Goal: Information Seeking & Learning: Find specific fact

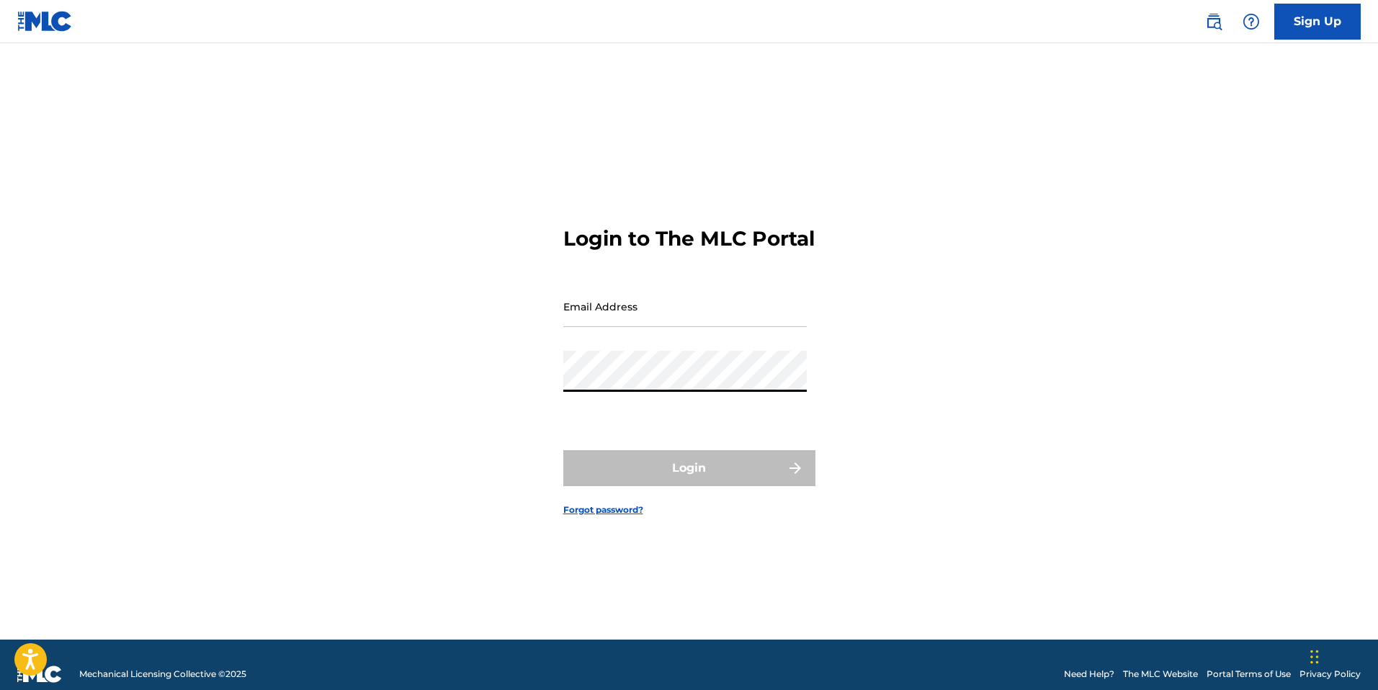
type input "[EMAIL_ADDRESS][DOMAIN_NAME]"
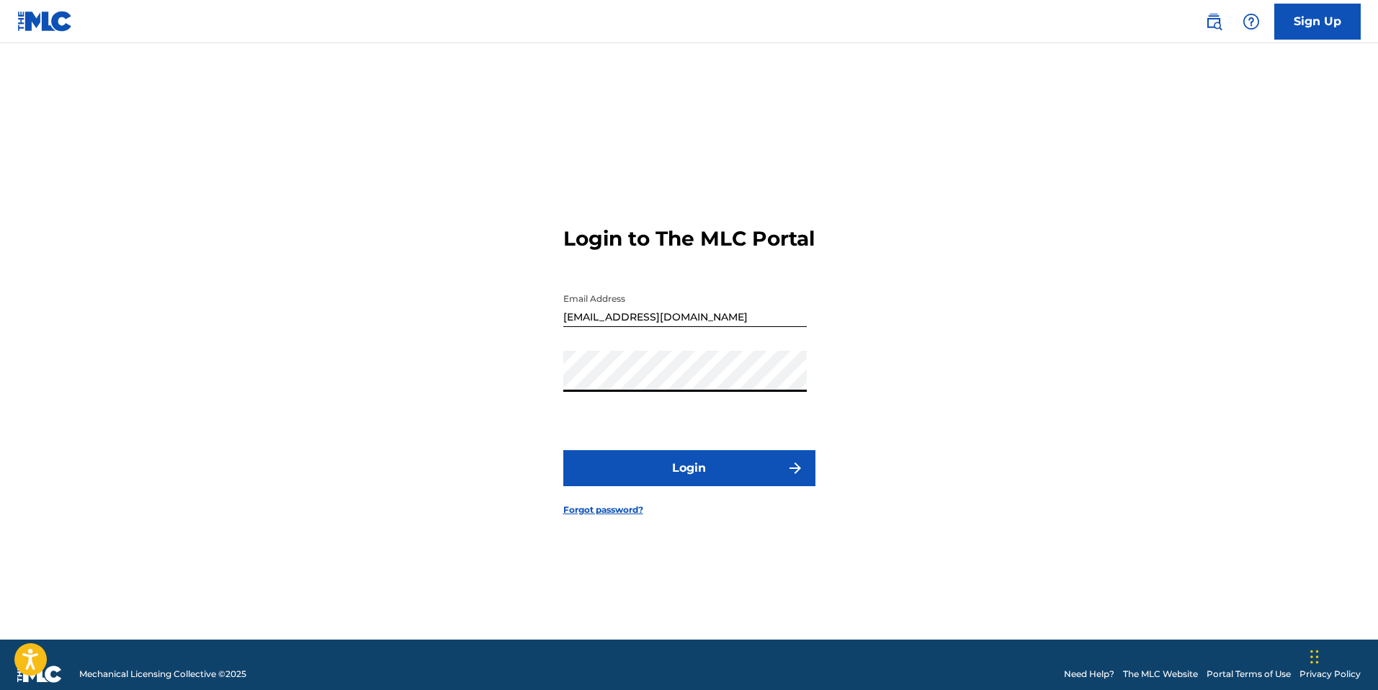
drag, startPoint x: 730, startPoint y: 461, endPoint x: 734, endPoint y: 470, distance: 9.4
click at [731, 463] on form "Login to The MLC Portal Email Address [EMAIL_ADDRESS][DOMAIN_NAME] Password Log…" at bounding box center [689, 359] width 252 height 560
click at [735, 470] on button "Login" at bounding box center [689, 468] width 252 height 36
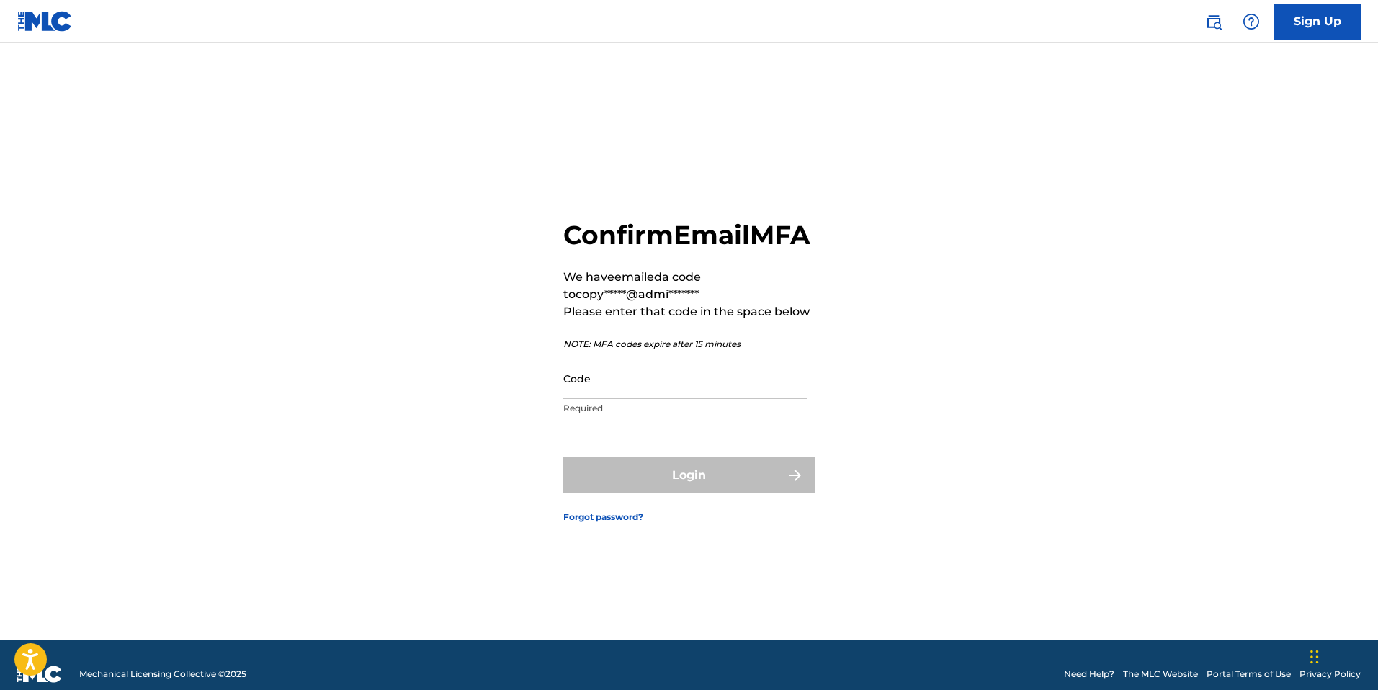
click at [619, 399] on input "Code" at bounding box center [684, 378] width 243 height 41
paste input "326997"
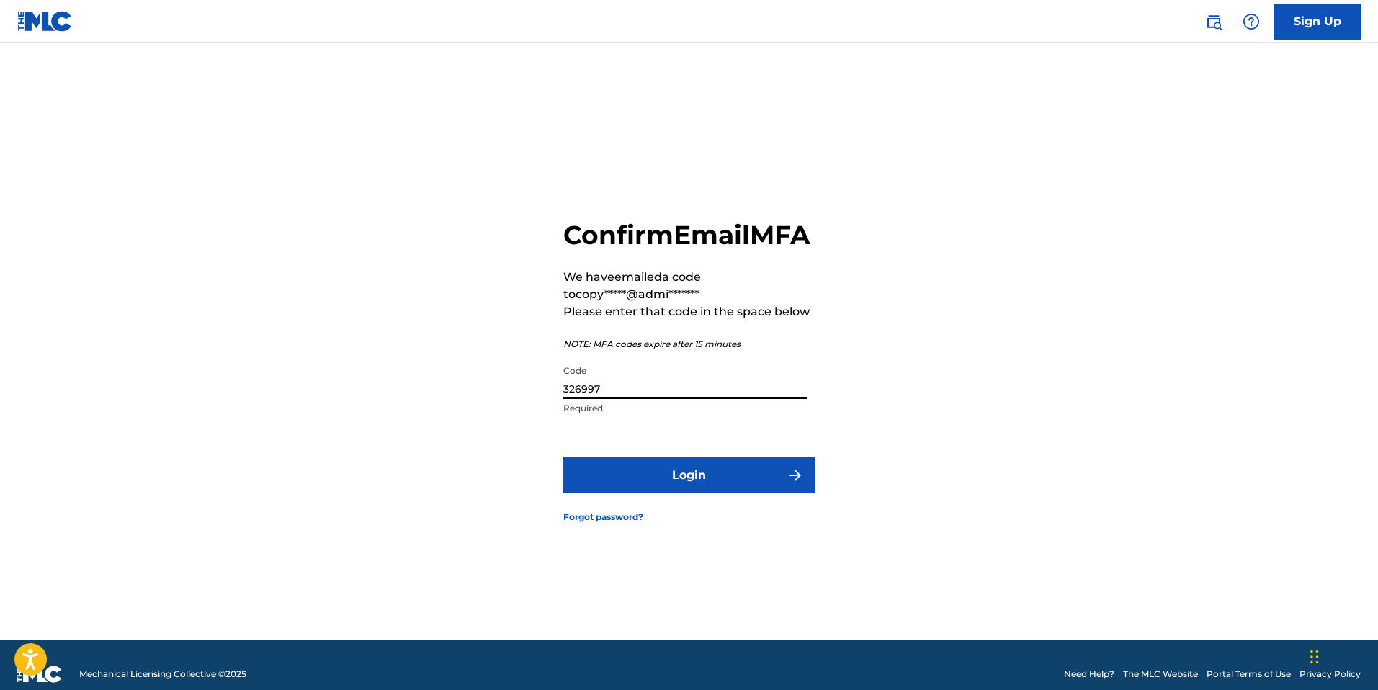
type input "326997"
click at [751, 493] on button "Login" at bounding box center [689, 475] width 252 height 36
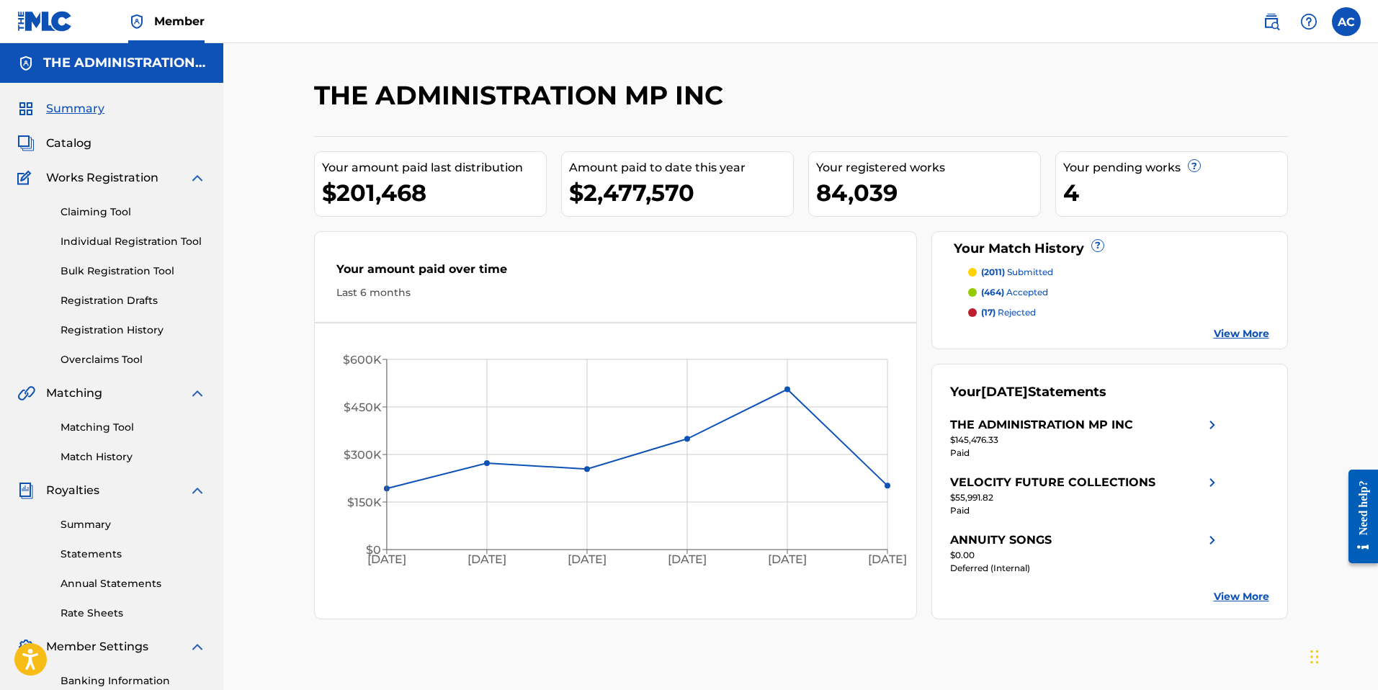
click at [1279, 24] on img at bounding box center [1271, 21] width 17 height 17
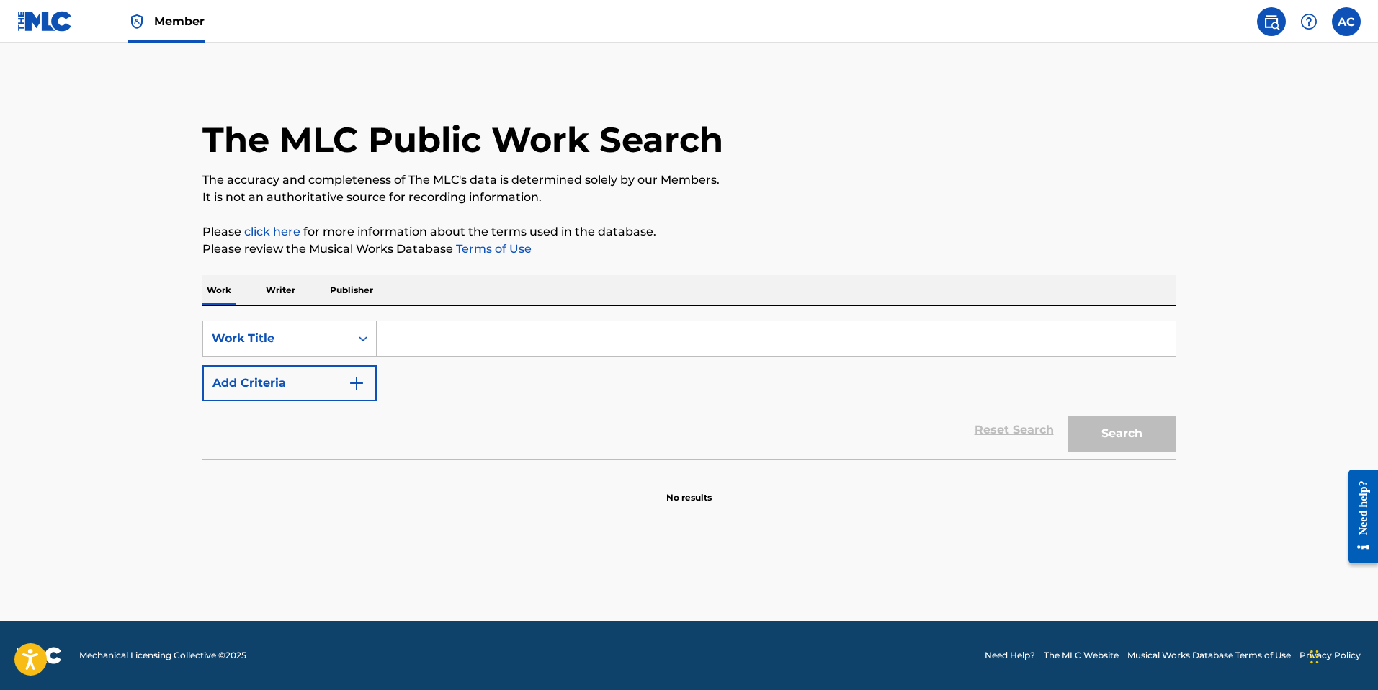
click at [153, 32] on link "Member" at bounding box center [166, 21] width 76 height 42
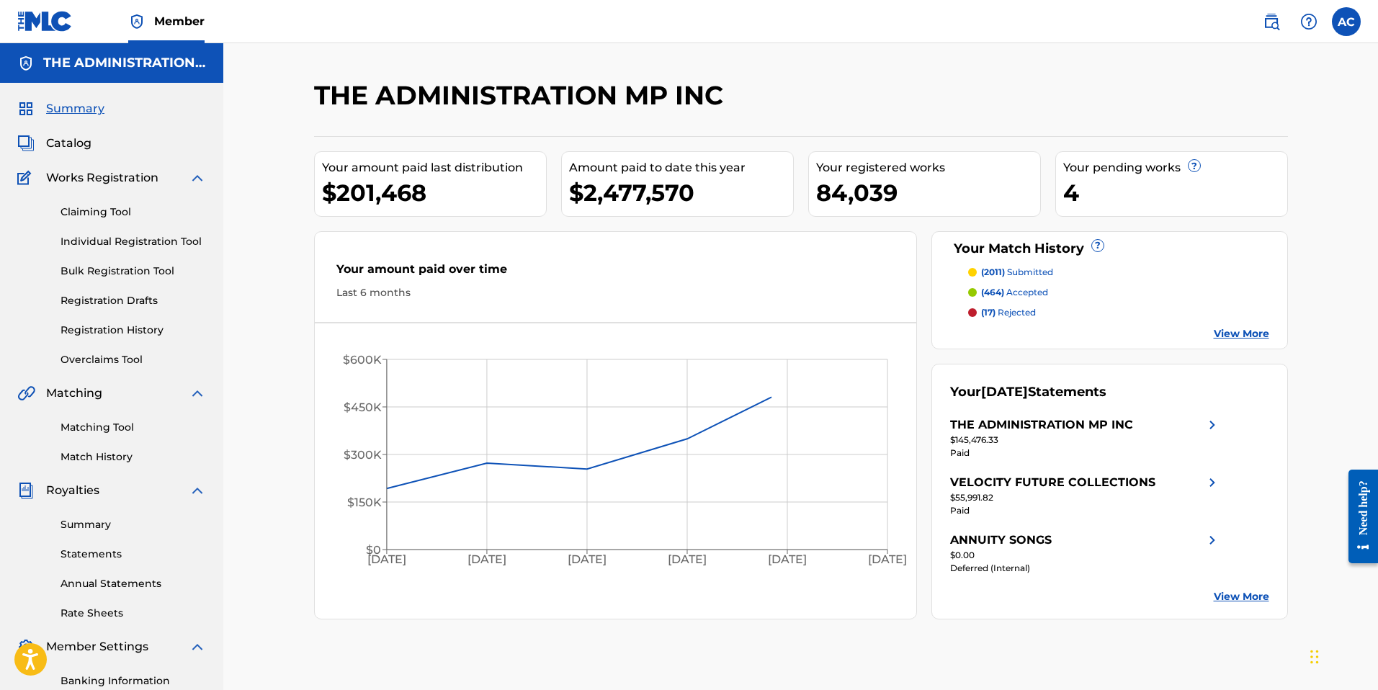
click at [71, 147] on span "Catalog" at bounding box center [68, 143] width 45 height 17
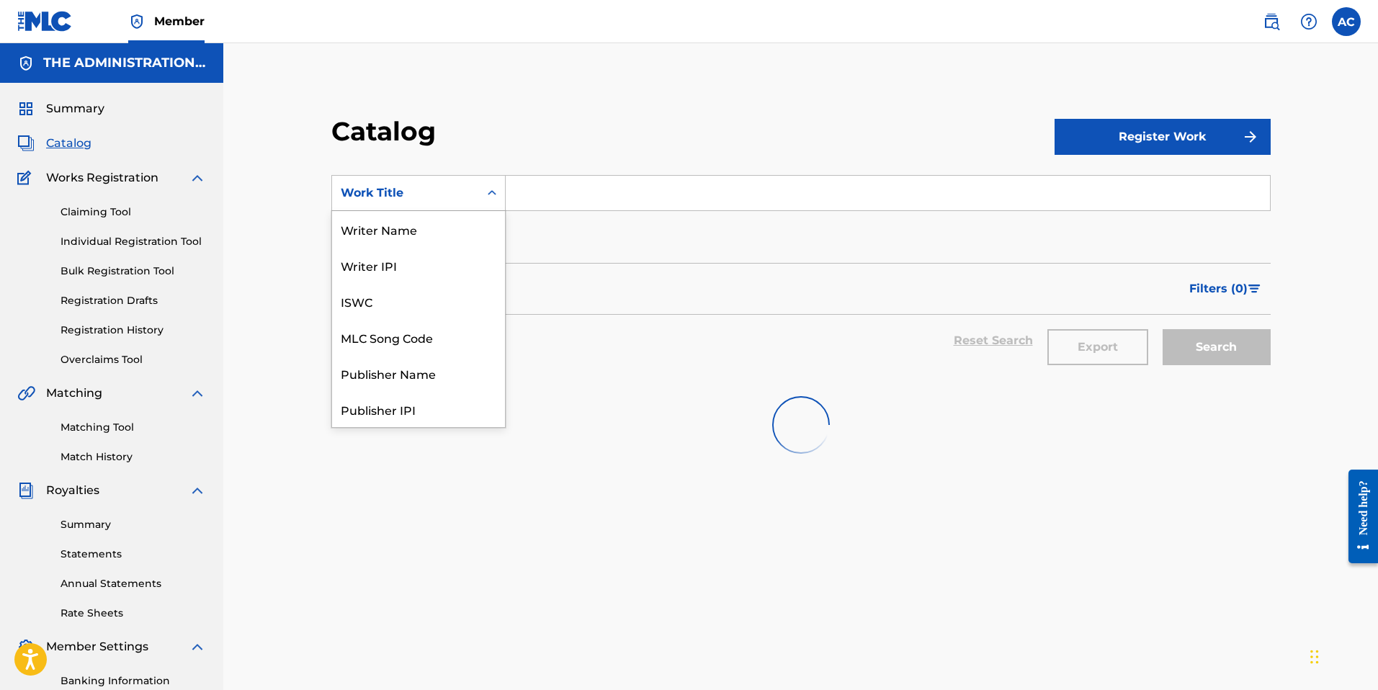
click at [471, 204] on div "Work Title" at bounding box center [405, 192] width 147 height 27
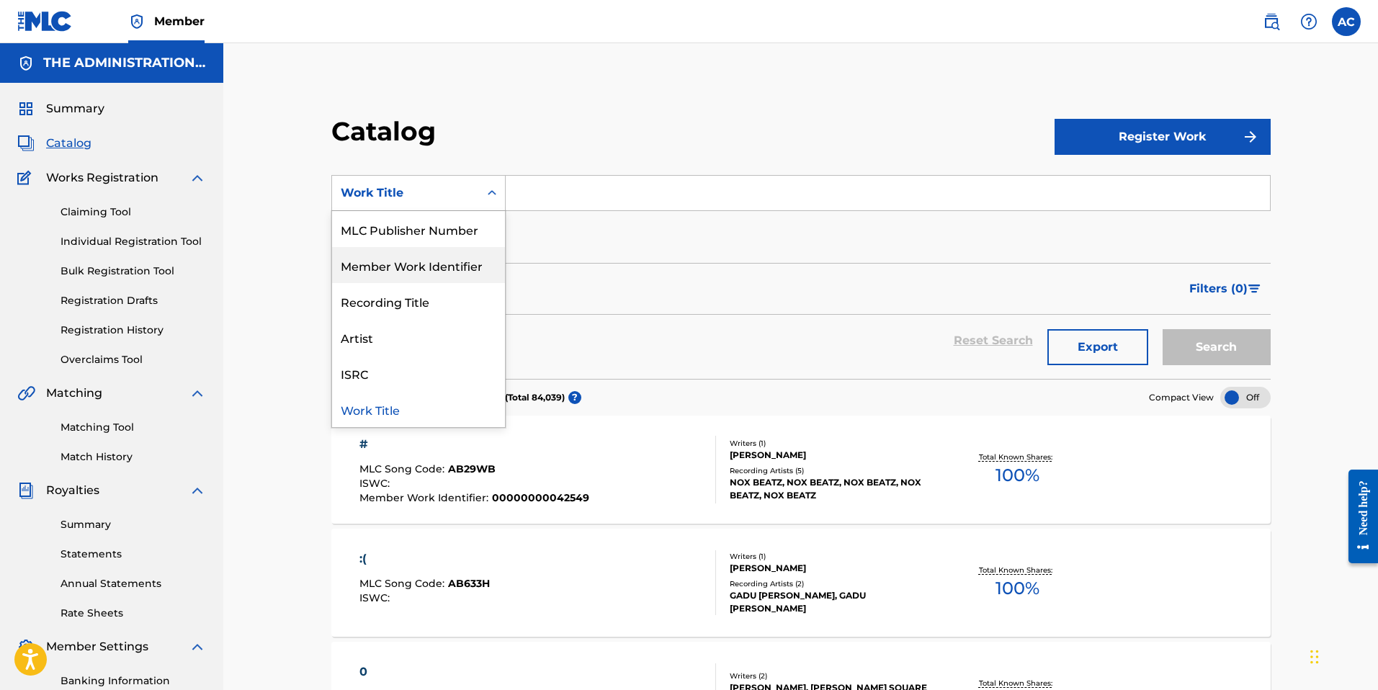
click at [412, 229] on div "MLC Publisher Number" at bounding box center [418, 229] width 173 height 36
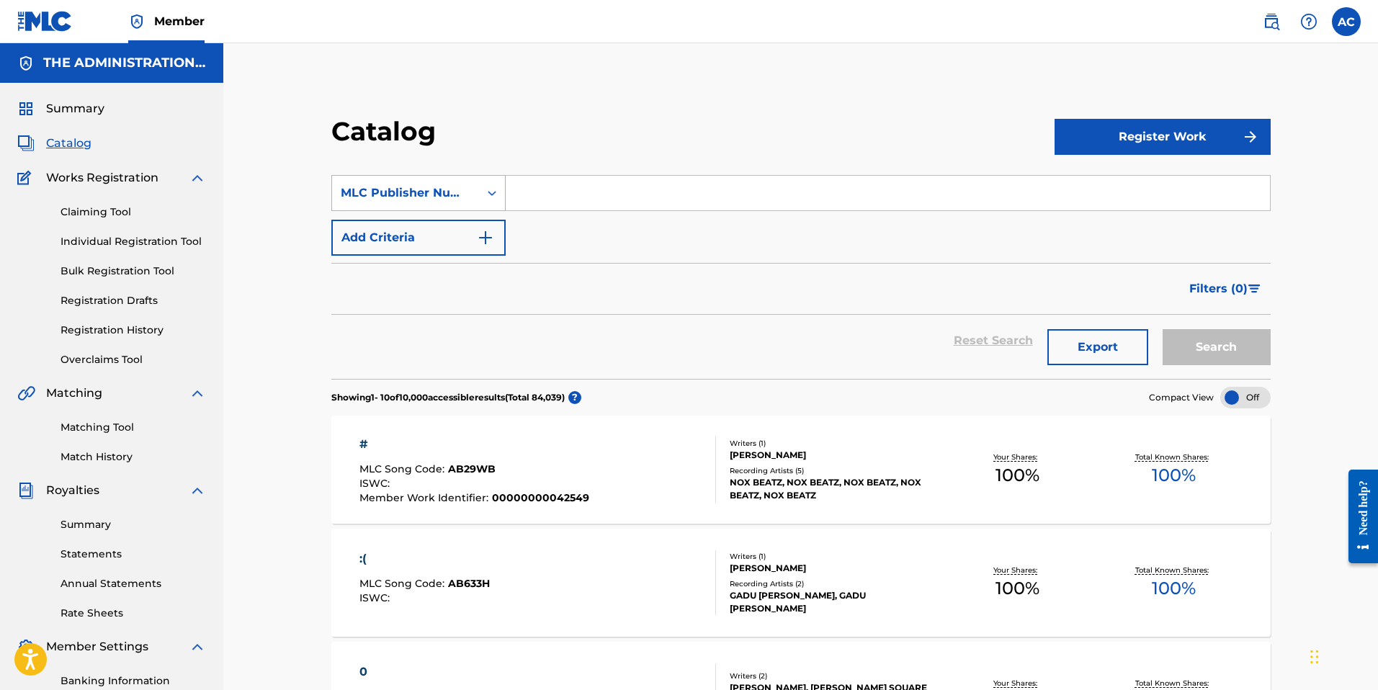
click at [461, 192] on div "MLC Publisher Number" at bounding box center [406, 192] width 130 height 17
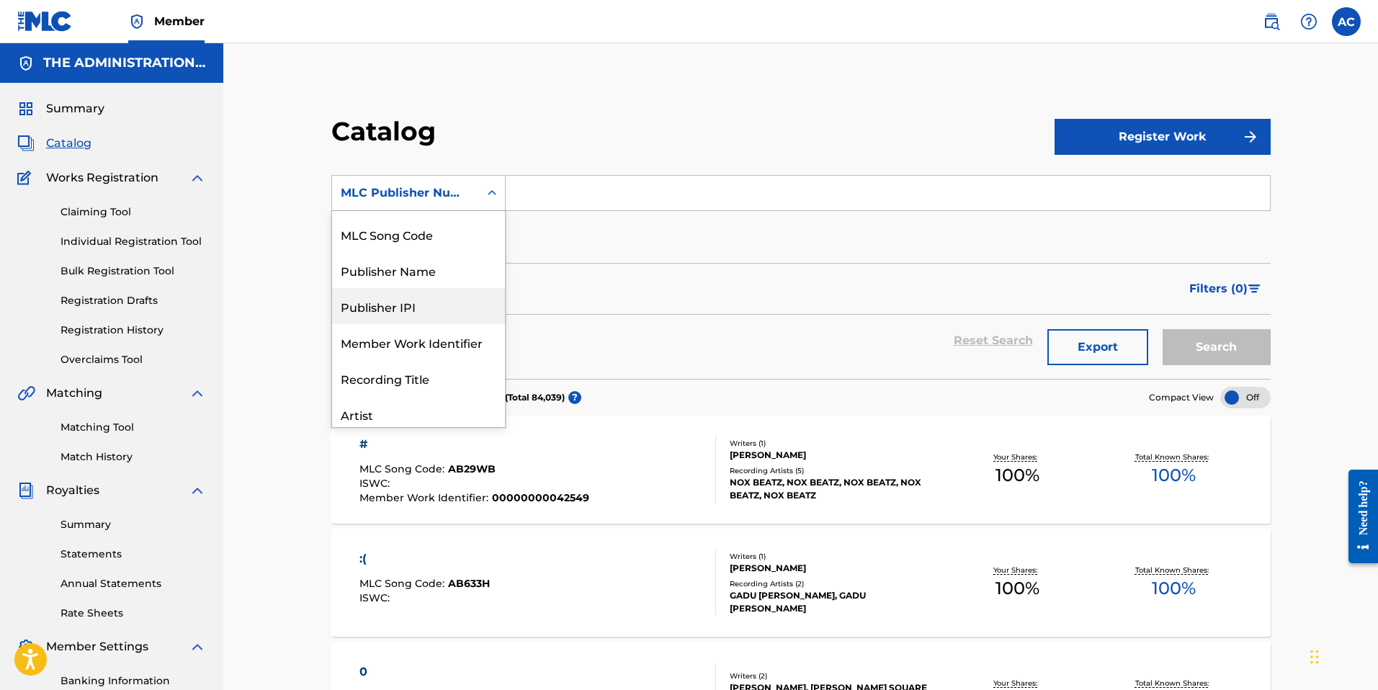
scroll to position [104, 0]
click at [433, 309] on div "Publisher Name" at bounding box center [418, 305] width 173 height 36
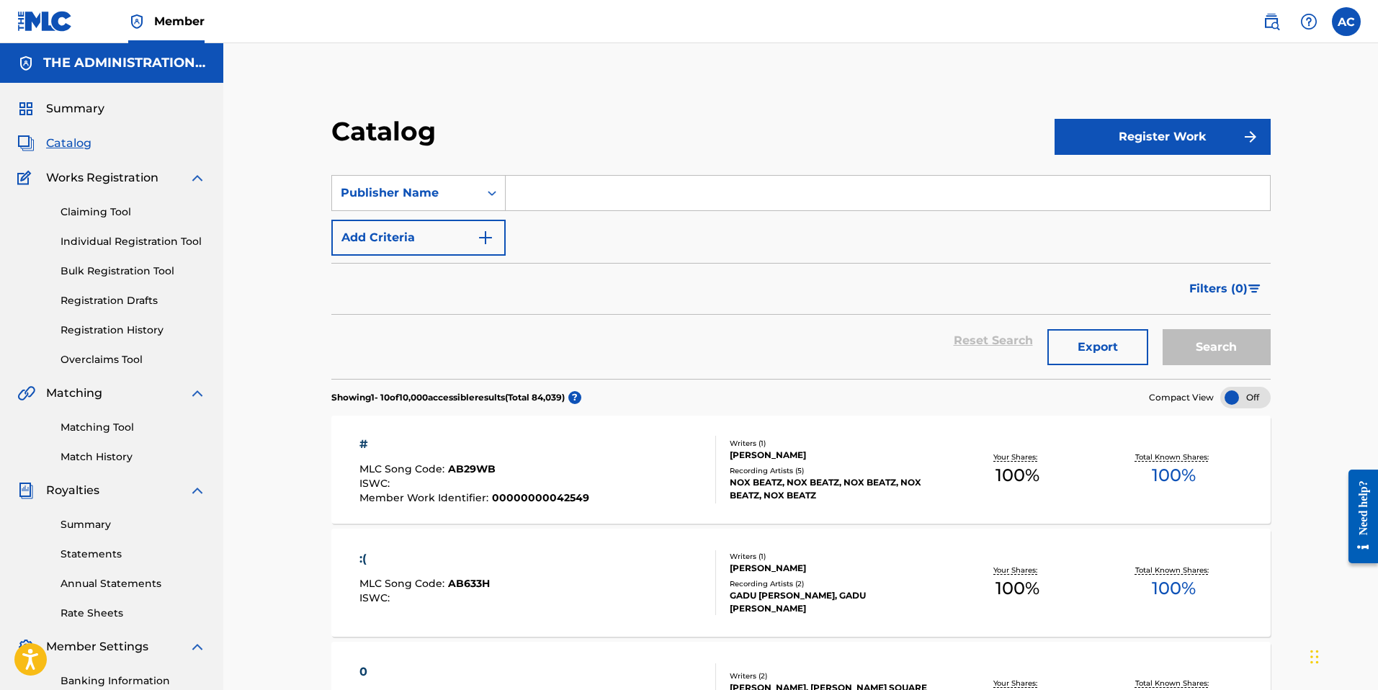
click at [560, 192] on input "Search Form" at bounding box center [888, 193] width 764 height 35
paste input "Camp CO T Publishing"
click at [1262, 367] on div "Reset Search Export Search" at bounding box center [800, 347] width 939 height 64
click at [1251, 357] on button "Search" at bounding box center [1216, 347] width 108 height 36
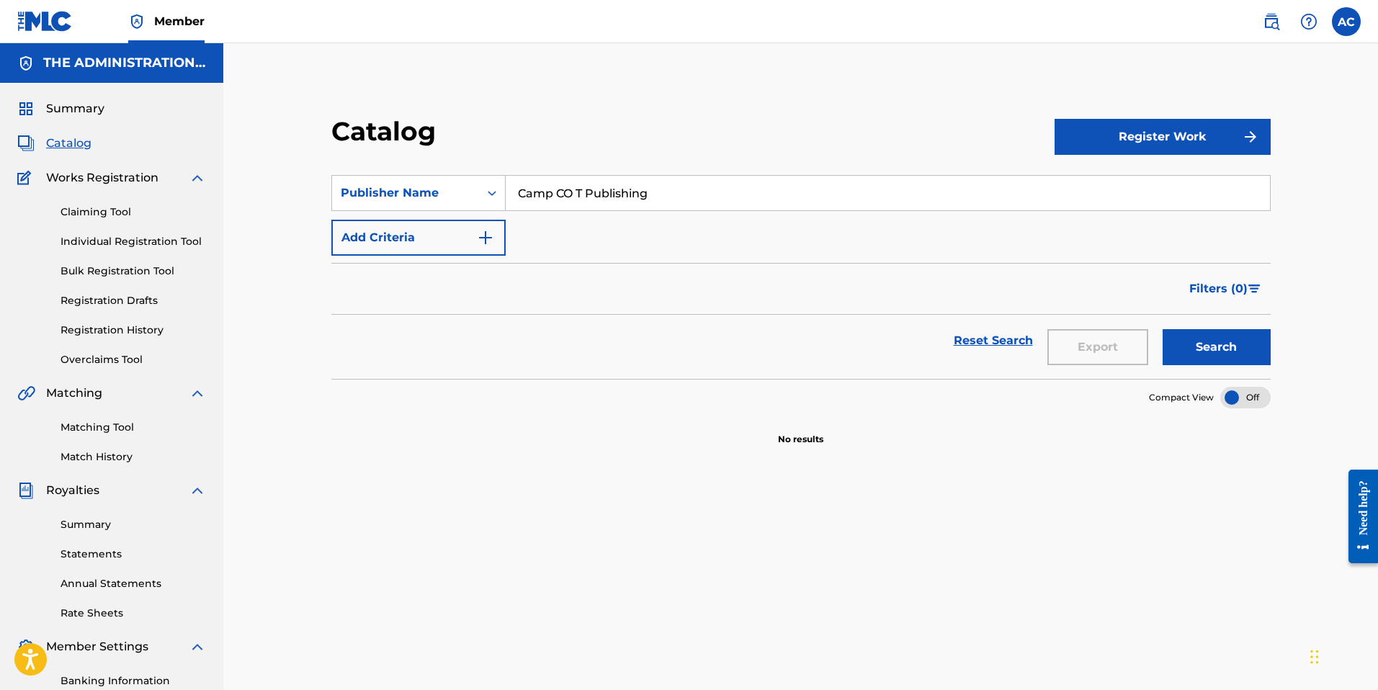
click at [677, 195] on input "Camp CO T Publishing" at bounding box center [888, 193] width 764 height 35
type input "Camp CO T Pub"
click at [1192, 351] on button "Search" at bounding box center [1216, 347] width 108 height 36
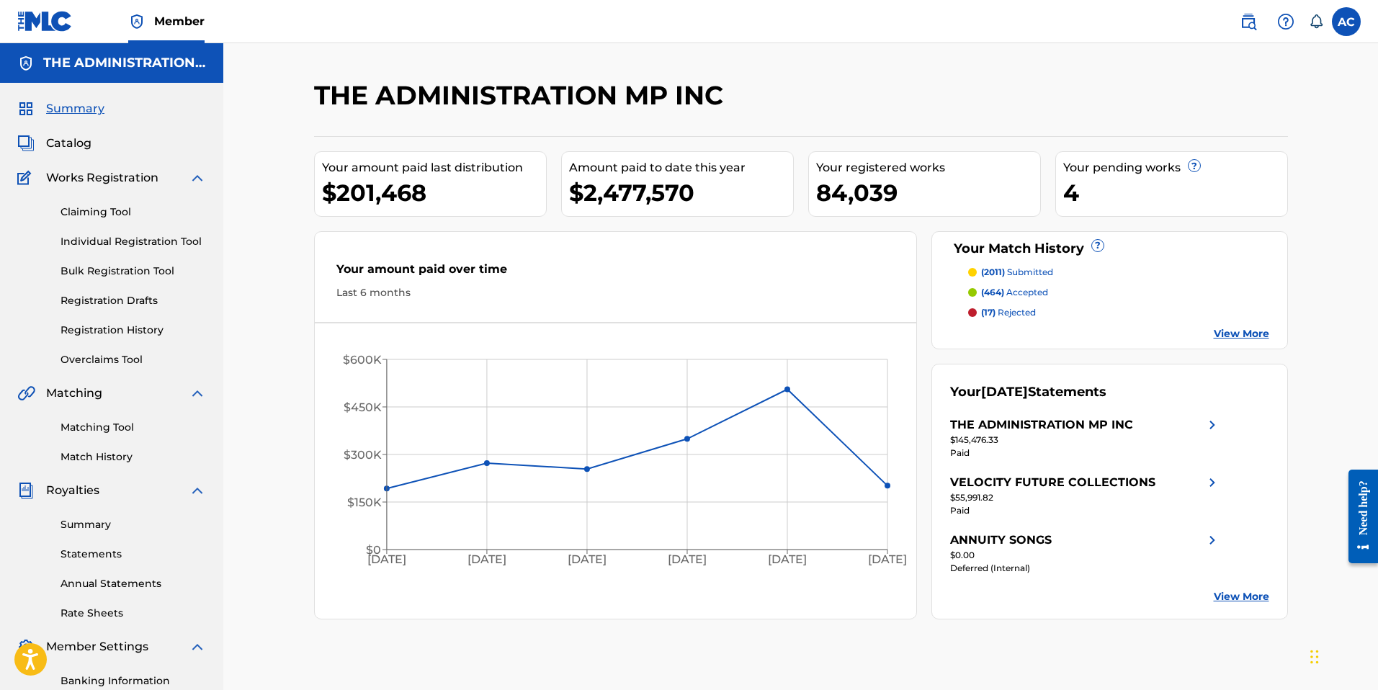
click at [77, 138] on span "Catalog" at bounding box center [68, 143] width 45 height 17
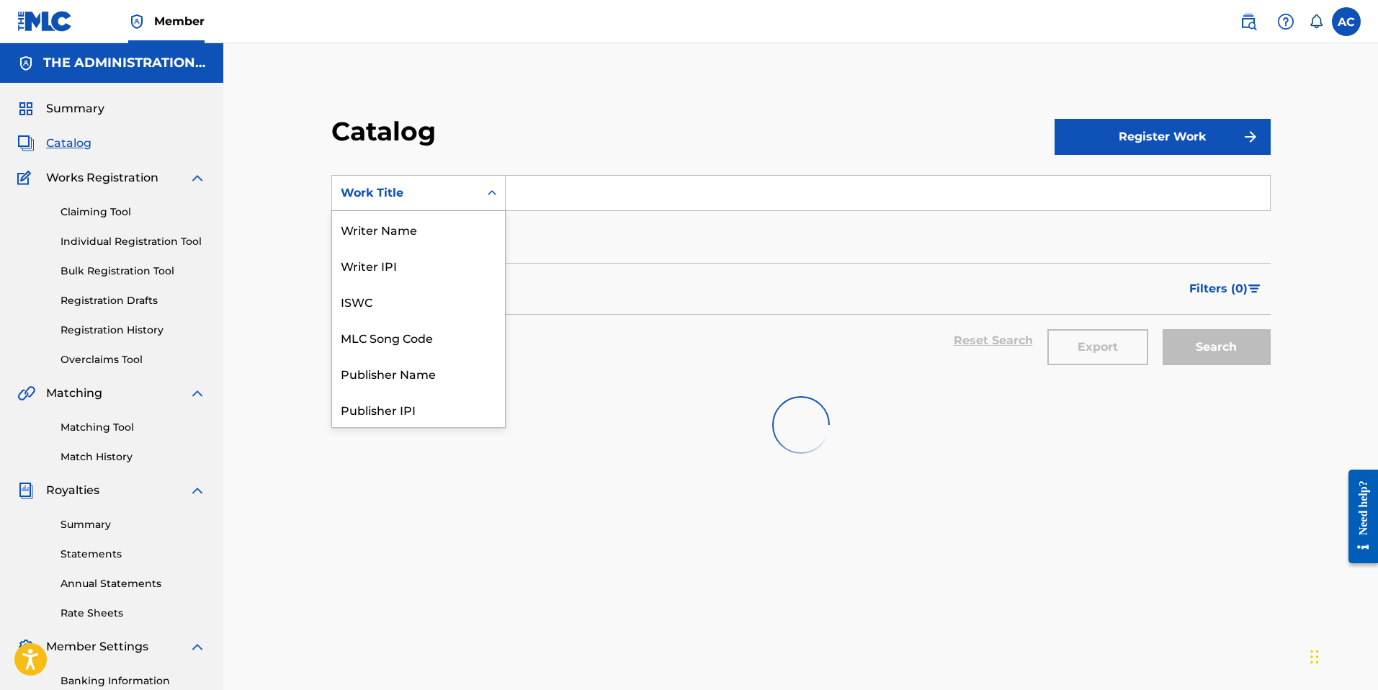
click at [439, 193] on div "Work Title" at bounding box center [406, 192] width 130 height 17
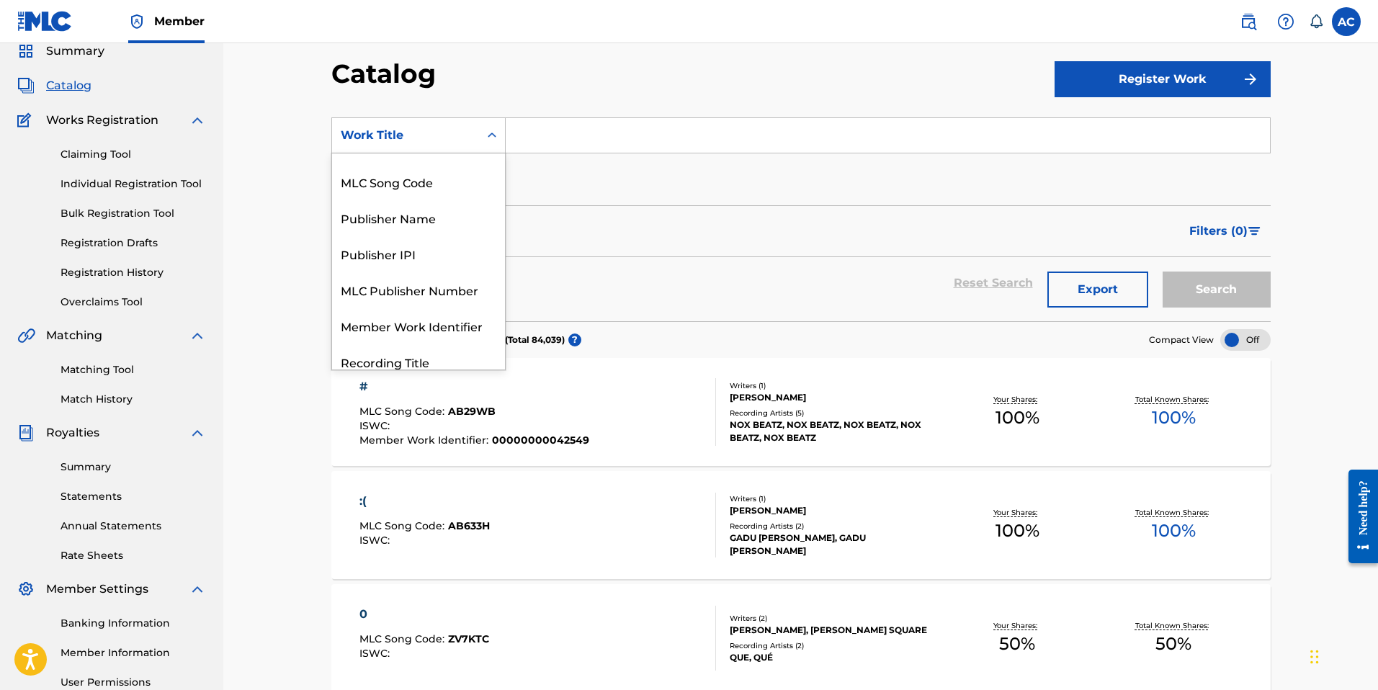
scroll to position [94, 0]
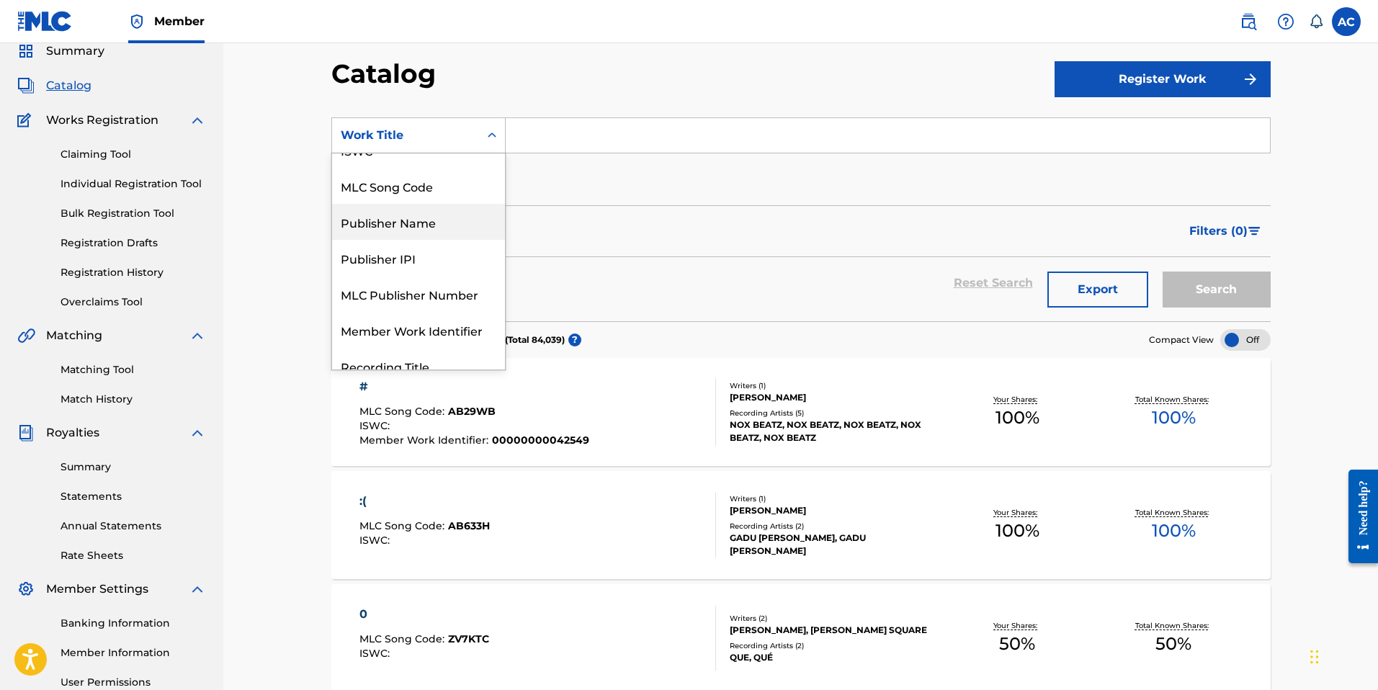
click at [391, 230] on div "Publisher Name" at bounding box center [418, 222] width 173 height 36
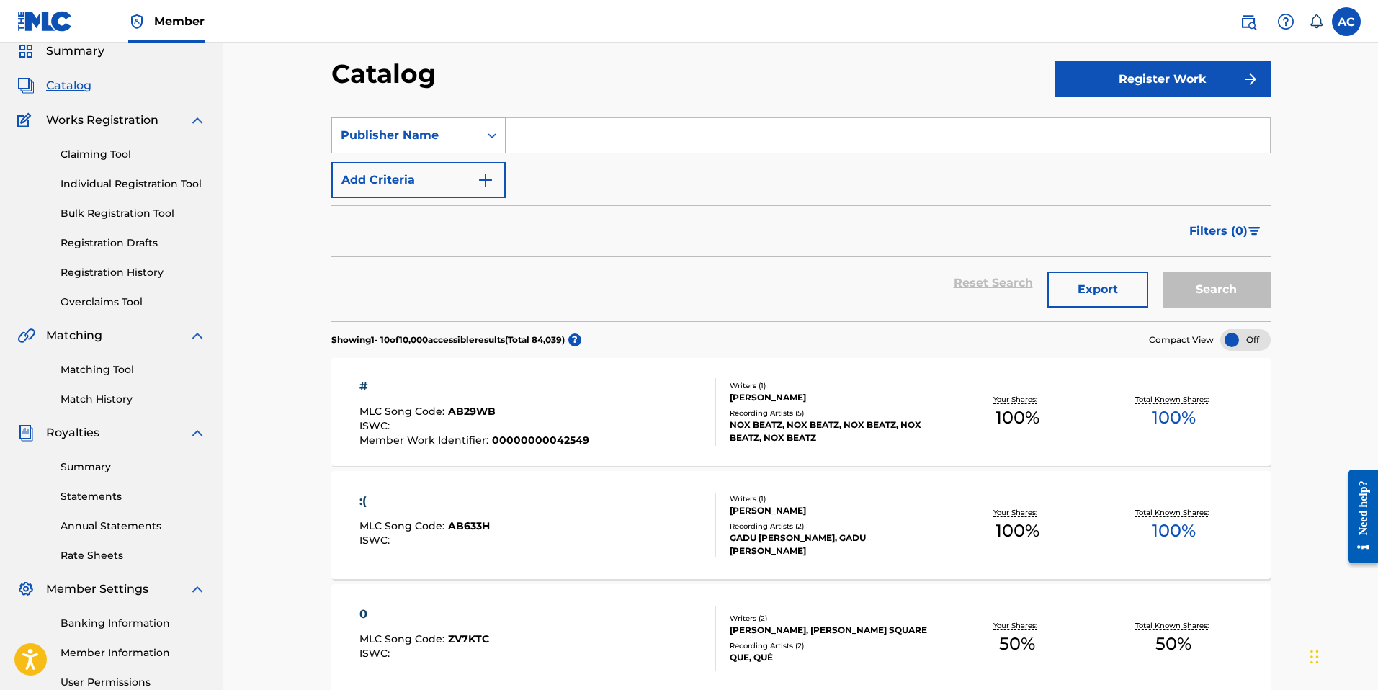
click at [498, 129] on icon "Search Form" at bounding box center [492, 135] width 14 height 14
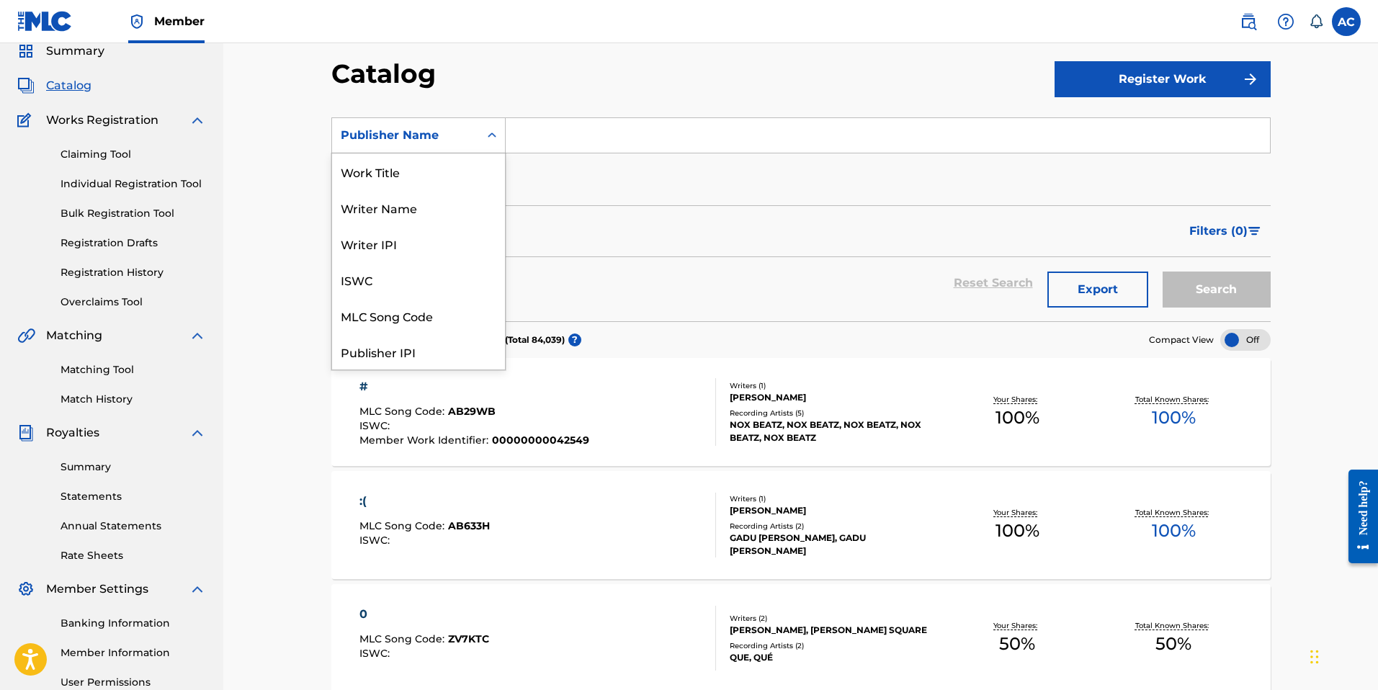
scroll to position [216, 0]
click at [536, 122] on input "Search Form" at bounding box center [888, 135] width 764 height 35
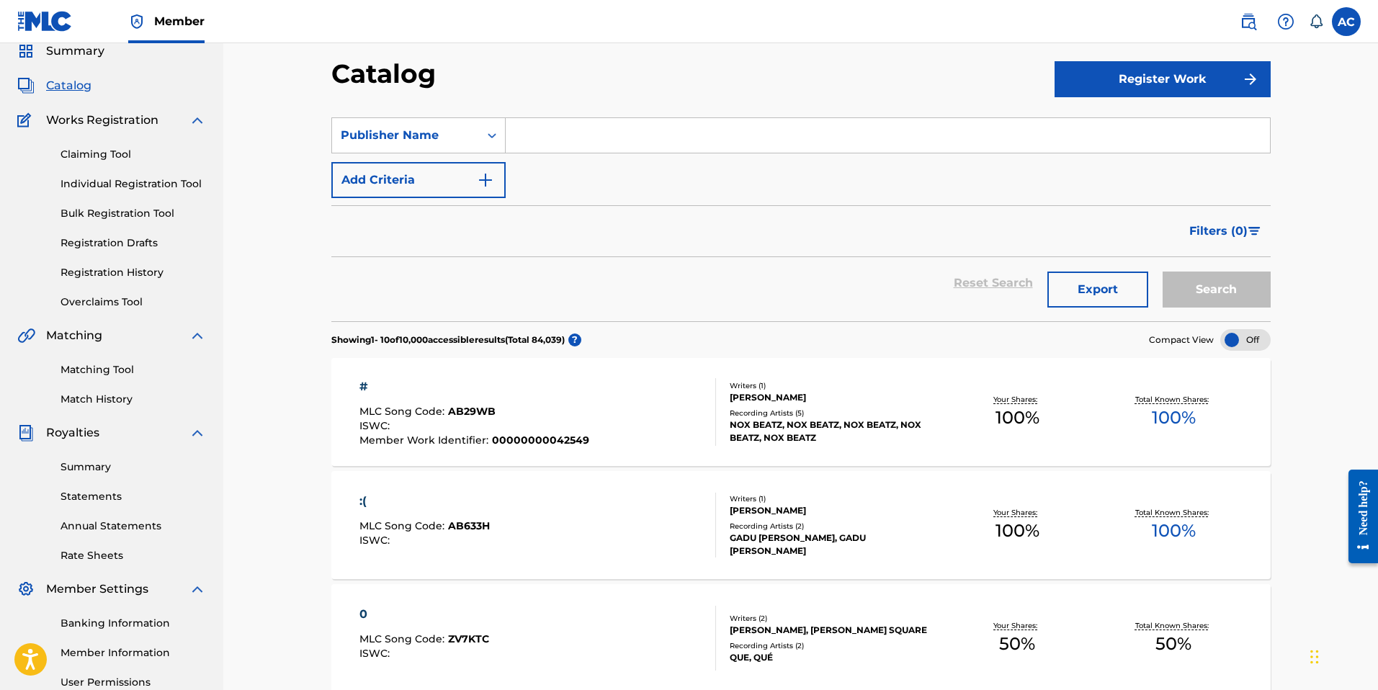
paste input "Camp CO T Publishing"
type input "Camp CO T Publishing"
click at [1249, 17] on img at bounding box center [1248, 21] width 17 height 17
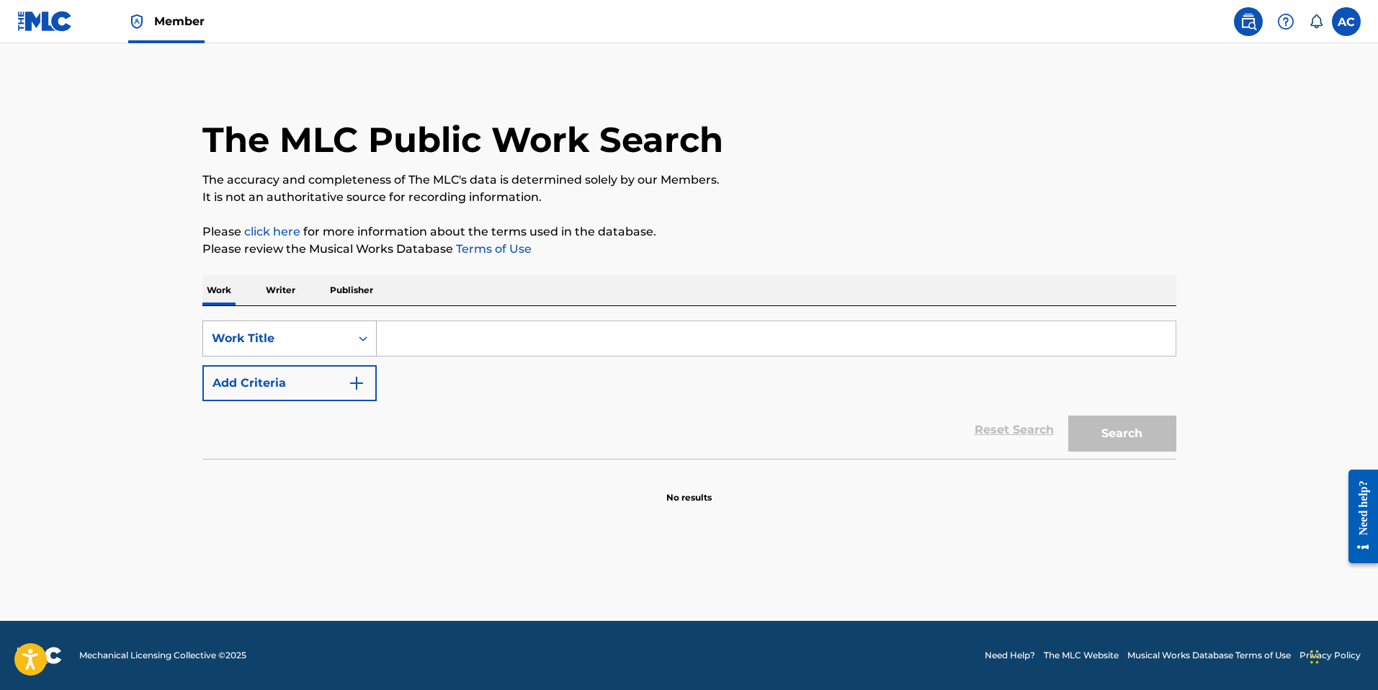
click at [306, 341] on div "Work Title" at bounding box center [277, 338] width 130 height 17
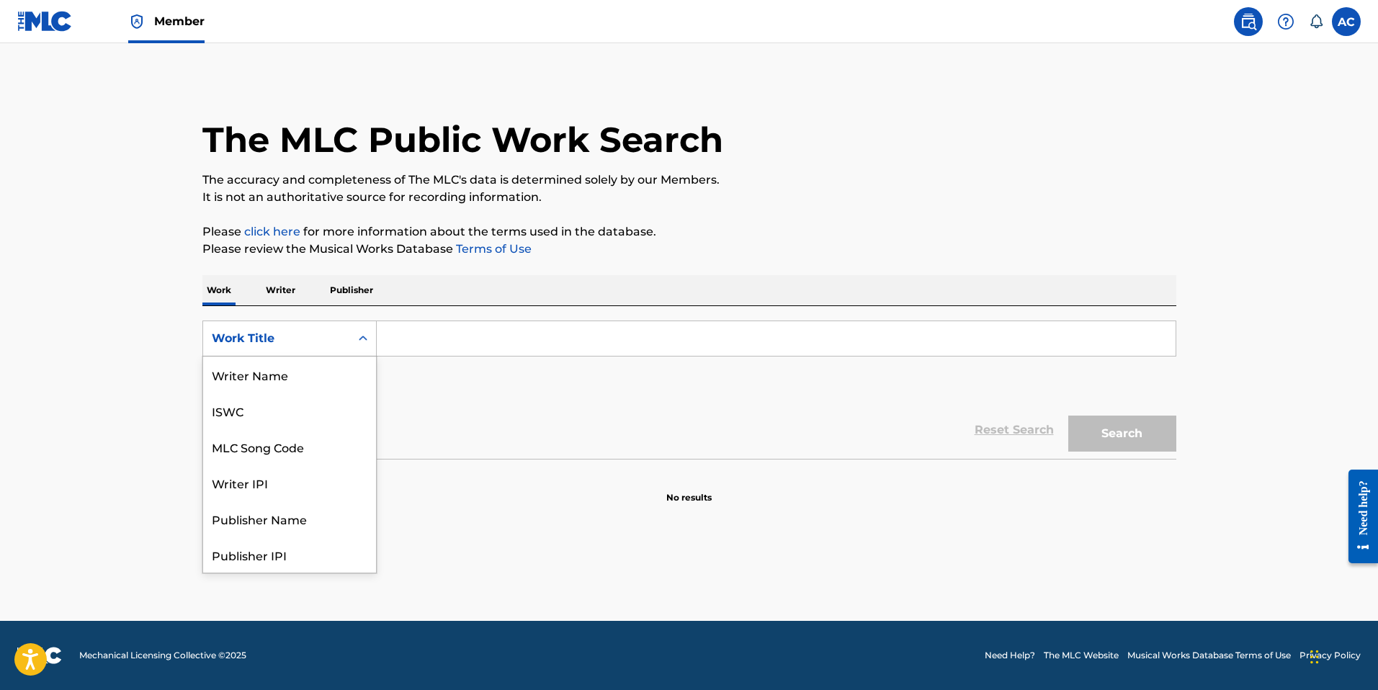
scroll to position [72, 0]
drag, startPoint x: 288, startPoint y: 447, endPoint x: 354, endPoint y: 442, distance: 65.7
click at [289, 447] on div "Publisher Name" at bounding box center [289, 447] width 173 height 36
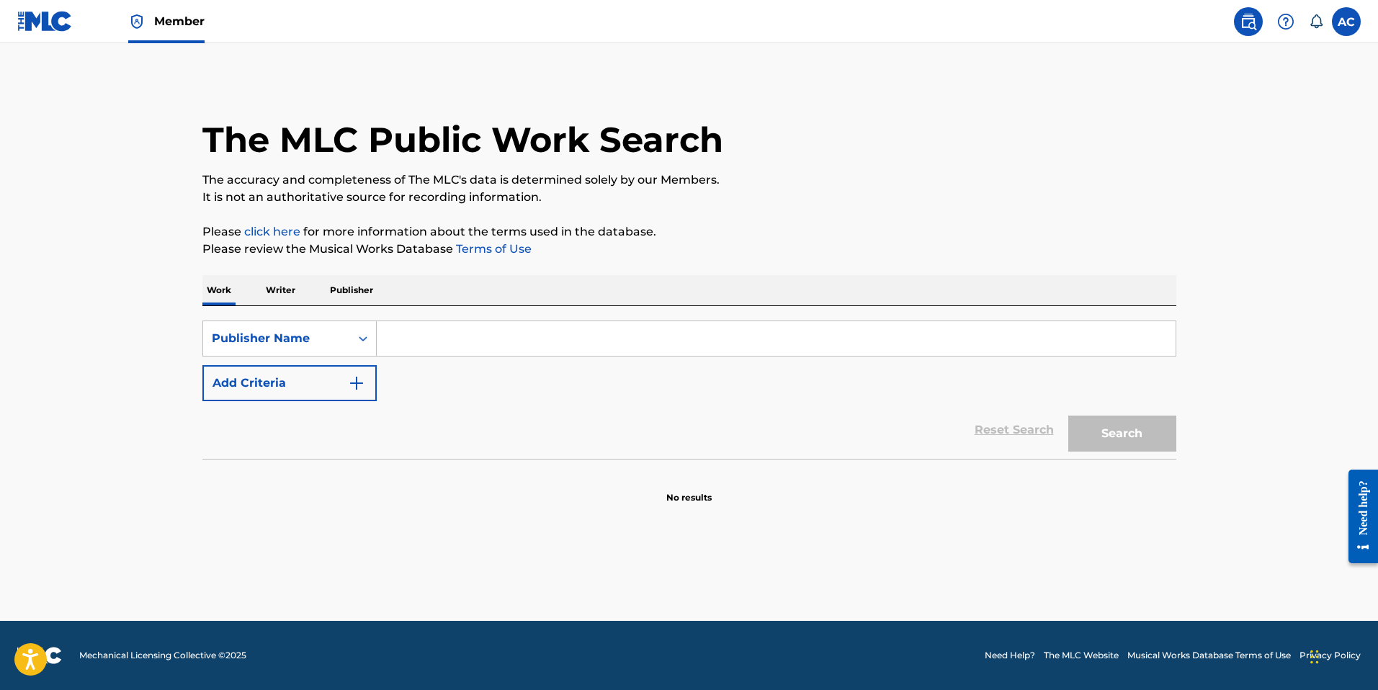
click at [421, 345] on input "Search Form" at bounding box center [776, 338] width 799 height 35
paste input "Camp CO T Publishing"
click at [1130, 441] on button "Search" at bounding box center [1122, 434] width 108 height 36
click at [519, 342] on input "Camp CO T Publishing" at bounding box center [776, 338] width 799 height 35
type input "Camp CO T Pub"
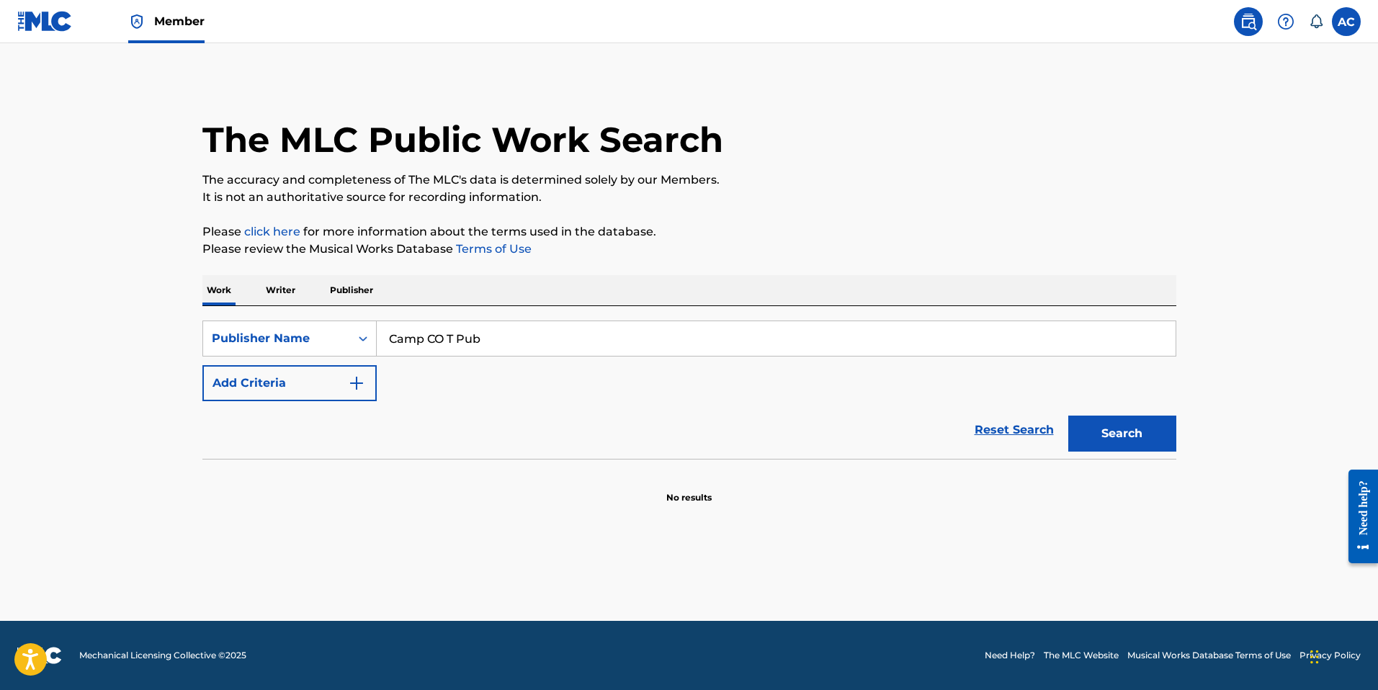
click at [1068, 416] on button "Search" at bounding box center [1122, 434] width 108 height 36
drag, startPoint x: 349, startPoint y: 293, endPoint x: 377, endPoint y: 300, distance: 29.7
click at [350, 294] on p "Publisher" at bounding box center [352, 290] width 52 height 30
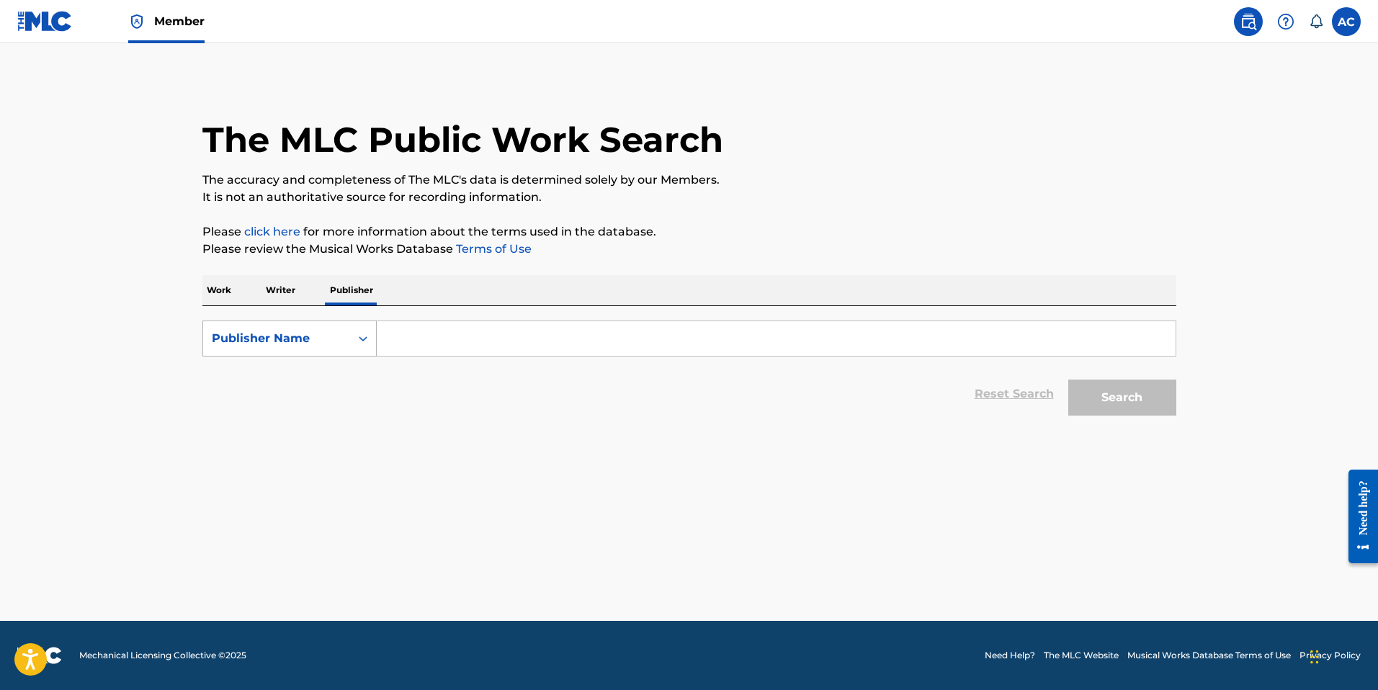
click at [336, 349] on div "Publisher Name" at bounding box center [276, 338] width 147 height 27
click at [435, 337] on input "Search Form" at bounding box center [776, 338] width 799 height 35
paste input "Camp CO T Publishing"
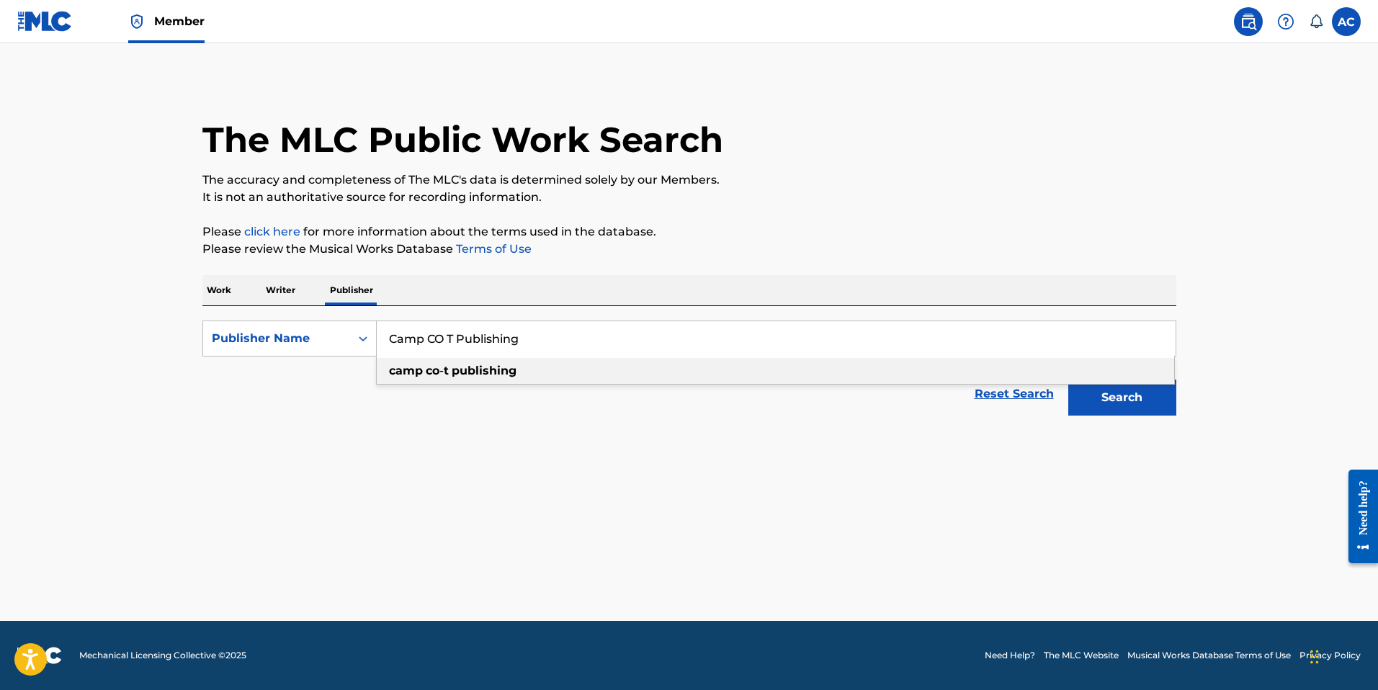
click at [1155, 400] on button "Search" at bounding box center [1122, 398] width 108 height 36
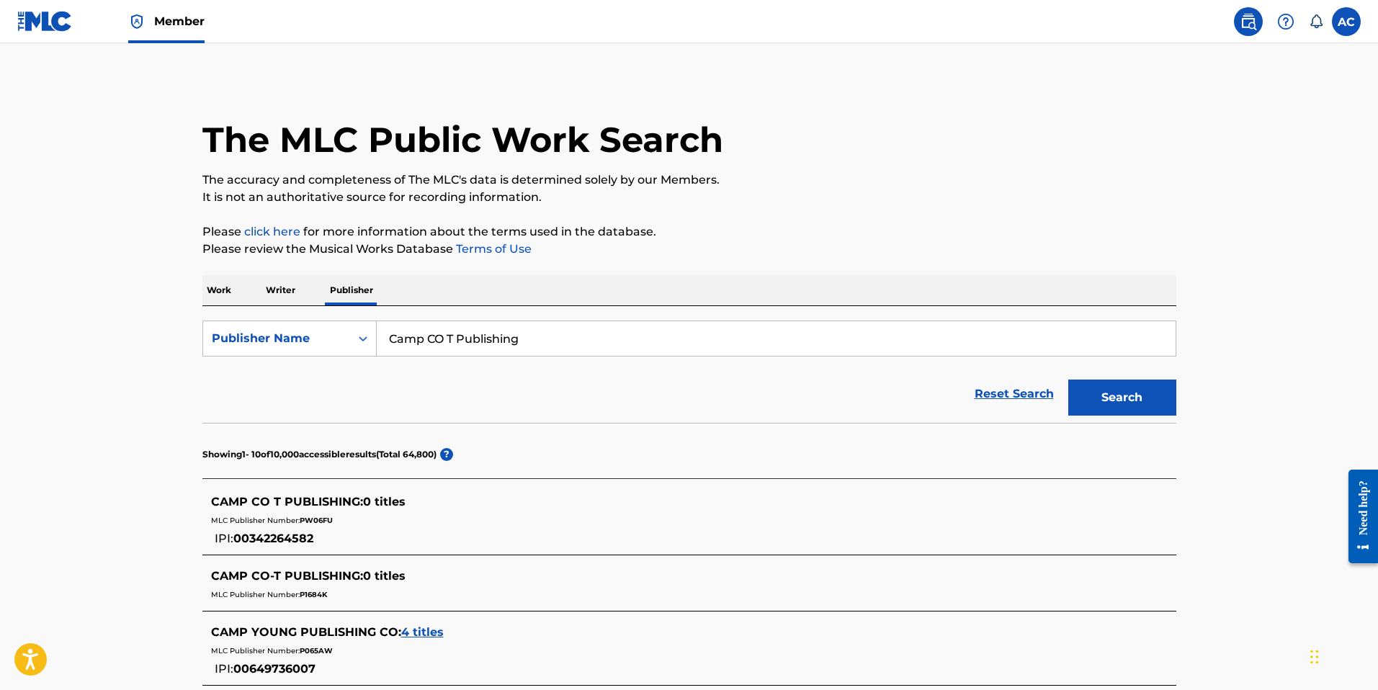
click at [308, 516] on span "PW06FU" at bounding box center [316, 520] width 33 height 9
copy span "PW06FU"
click at [277, 539] on span "00342264582" at bounding box center [273, 539] width 80 height 14
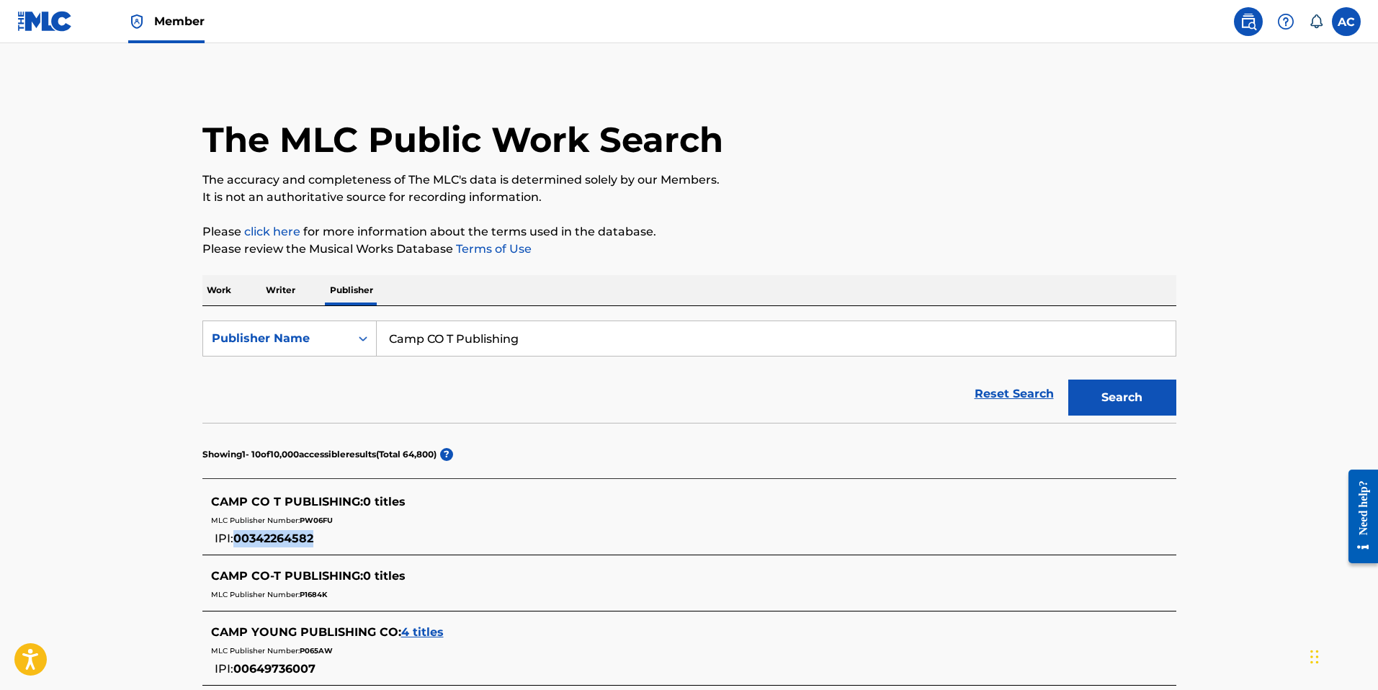
copy span "00342264582"
drag, startPoint x: 440, startPoint y: 349, endPoint x: 488, endPoint y: 346, distance: 47.6
click at [440, 349] on input "Camp CO T Publishing" at bounding box center [776, 338] width 799 height 35
drag, startPoint x: 472, startPoint y: 337, endPoint x: 362, endPoint y: 332, distance: 110.3
click at [362, 332] on div "SearchWithCriteriaf6fe8155-24e5-4fd6-a1e9-86c369462a60 Publisher Name Camp CO T…" at bounding box center [689, 339] width 974 height 36
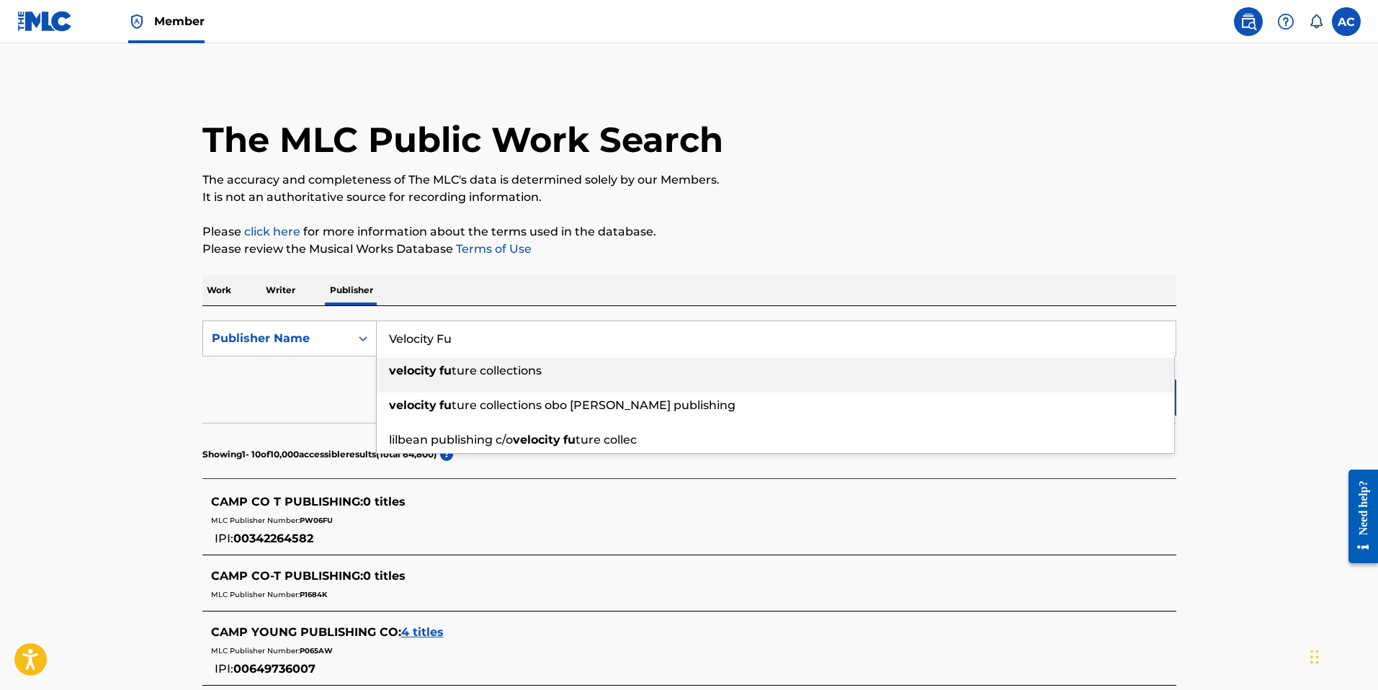
click at [465, 367] on span "ture collections" at bounding box center [497, 371] width 90 height 14
type input "velocity future collections"
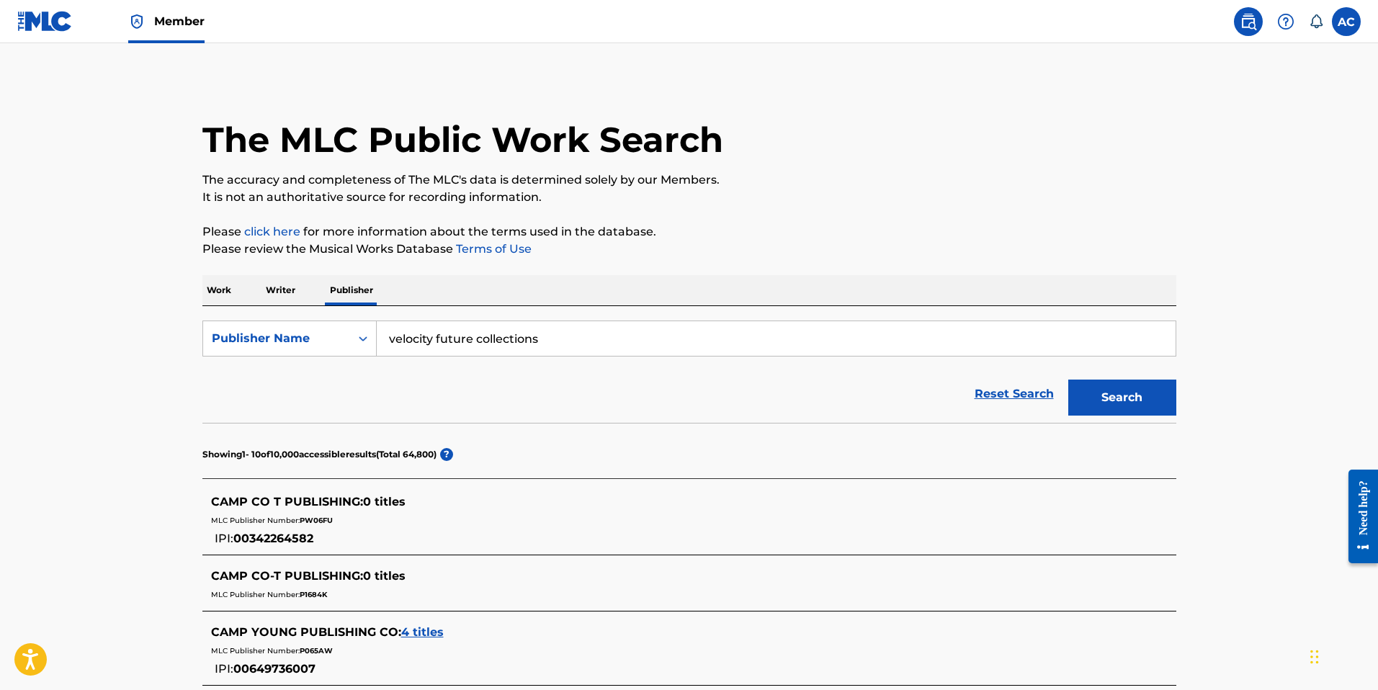
click at [1068, 380] on button "Search" at bounding box center [1122, 398] width 108 height 36
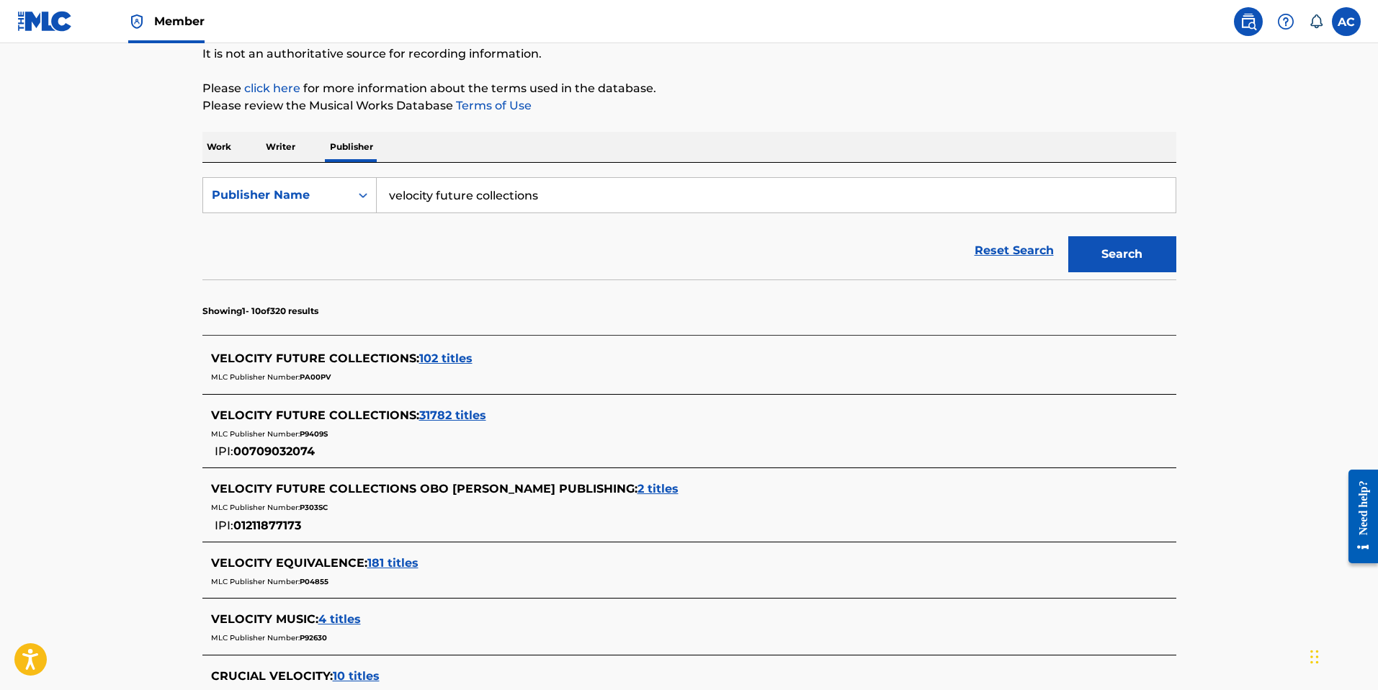
scroll to position [168, 0]
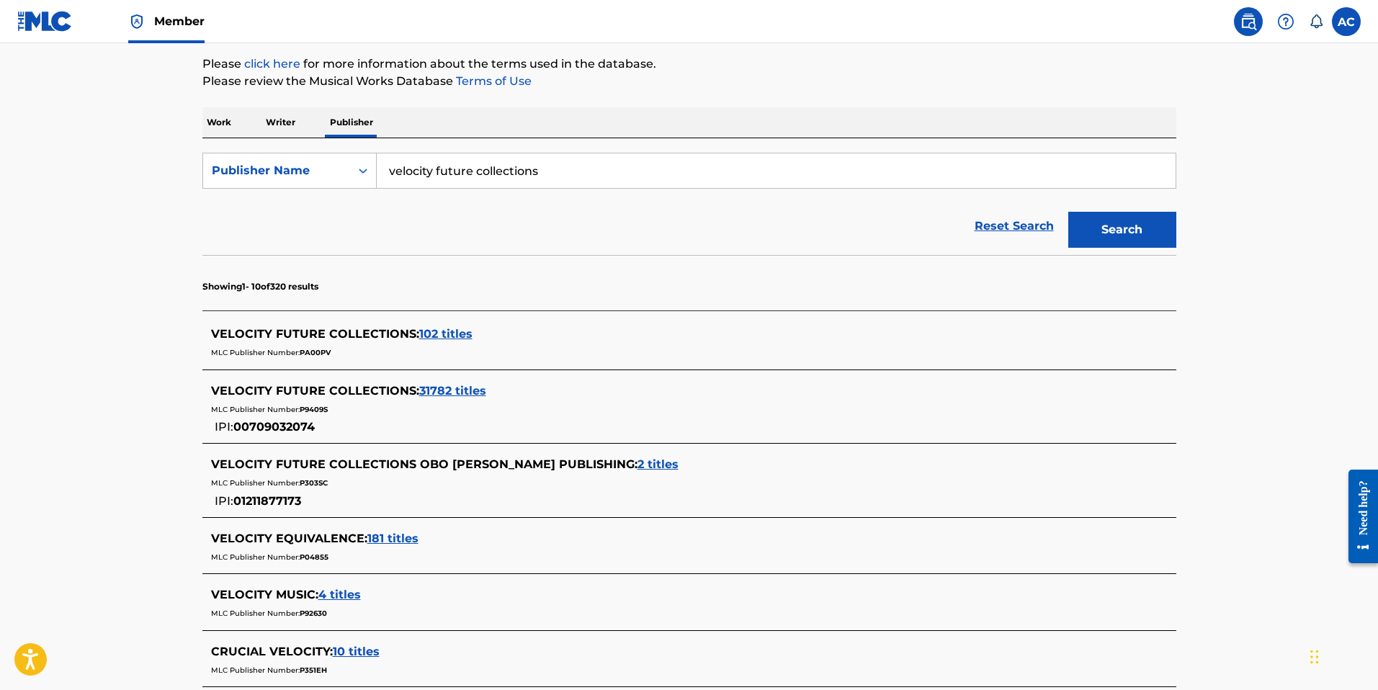
click at [325, 349] on span "PA00PV" at bounding box center [315, 352] width 31 height 9
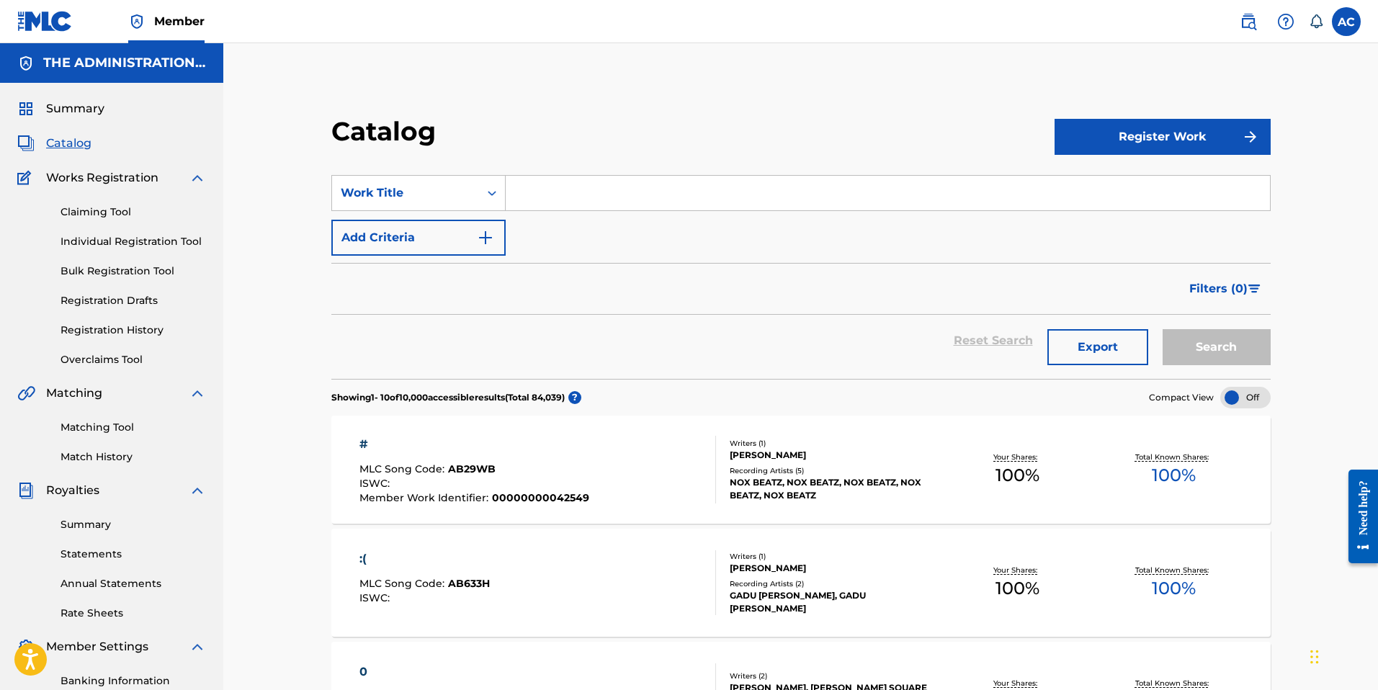
click at [1242, 20] on img at bounding box center [1248, 21] width 17 height 17
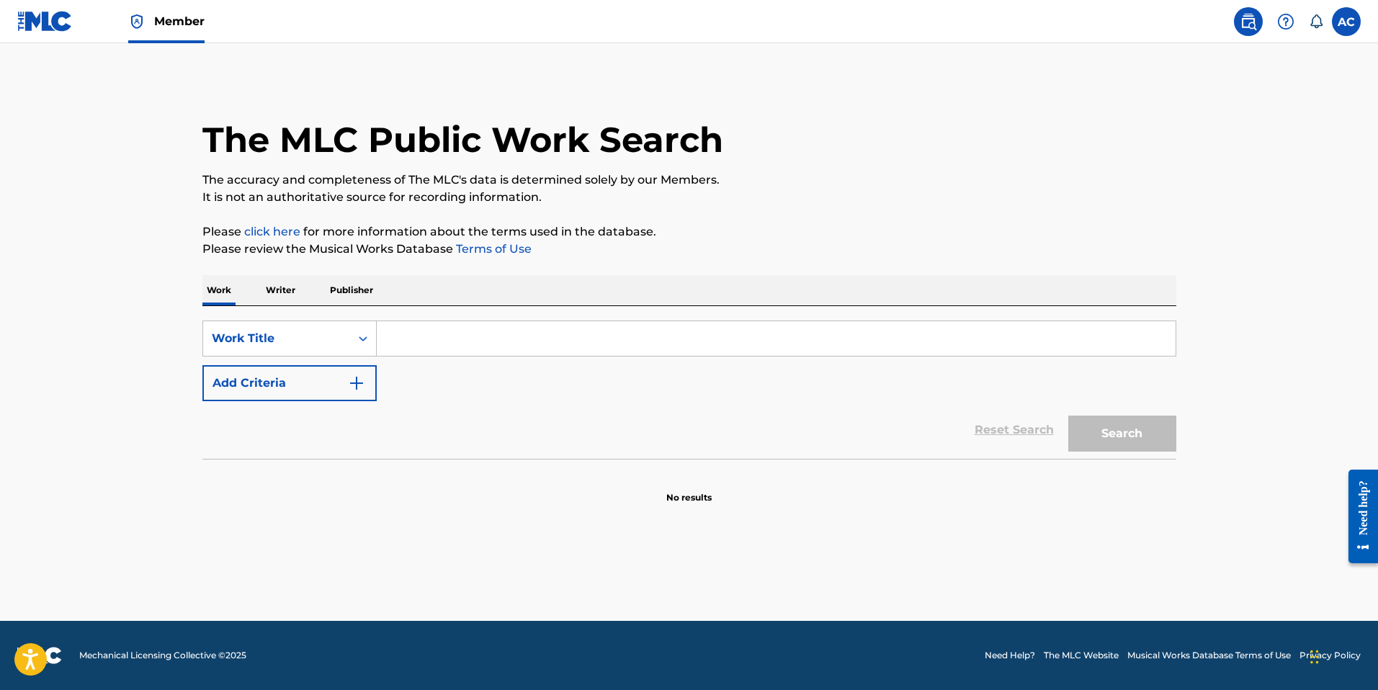
click at [349, 285] on p "Publisher" at bounding box center [352, 290] width 52 height 30
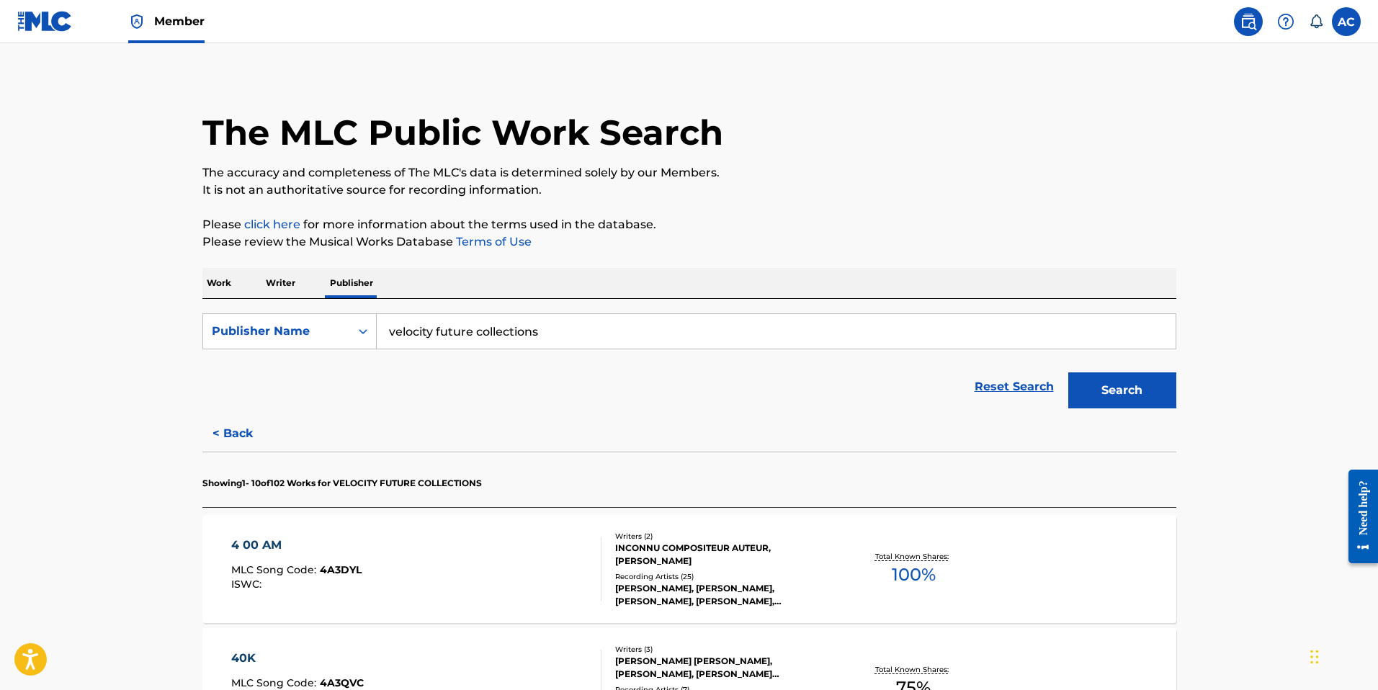
scroll to position [14, 0]
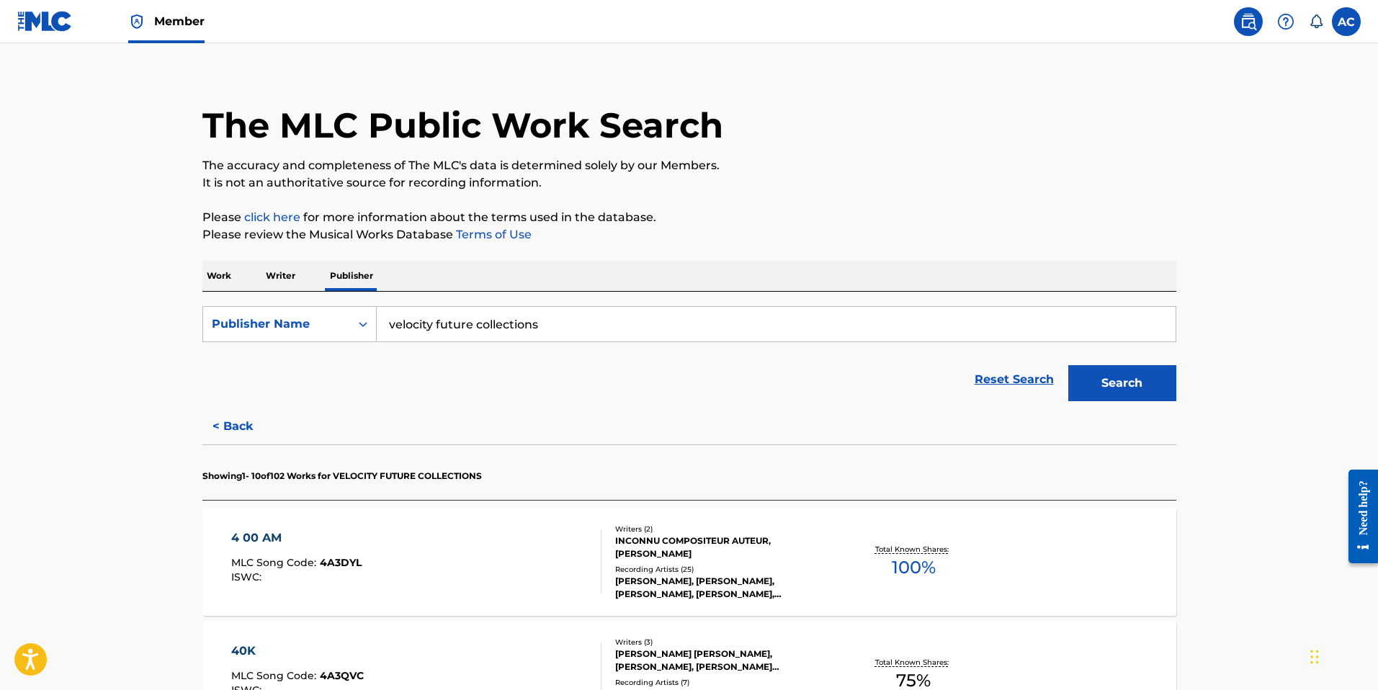
click at [230, 423] on button "< Back" at bounding box center [245, 426] width 86 height 36
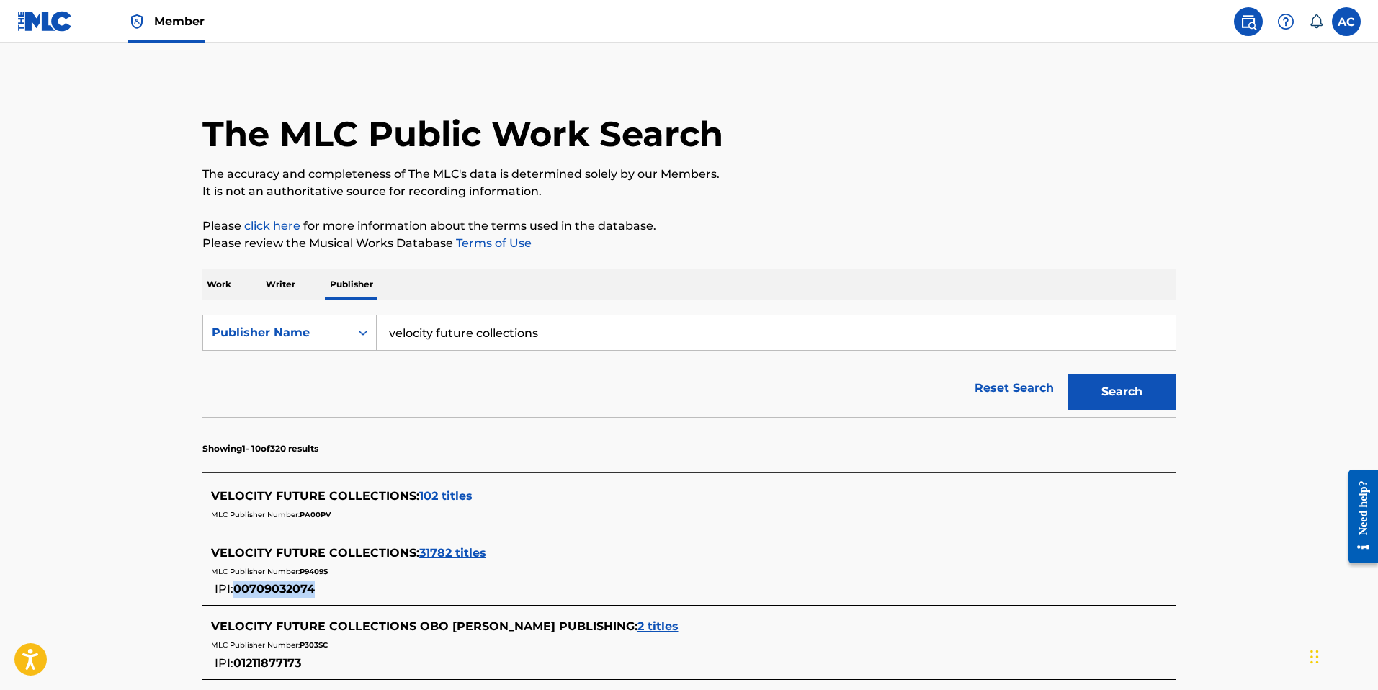
scroll to position [0, 0]
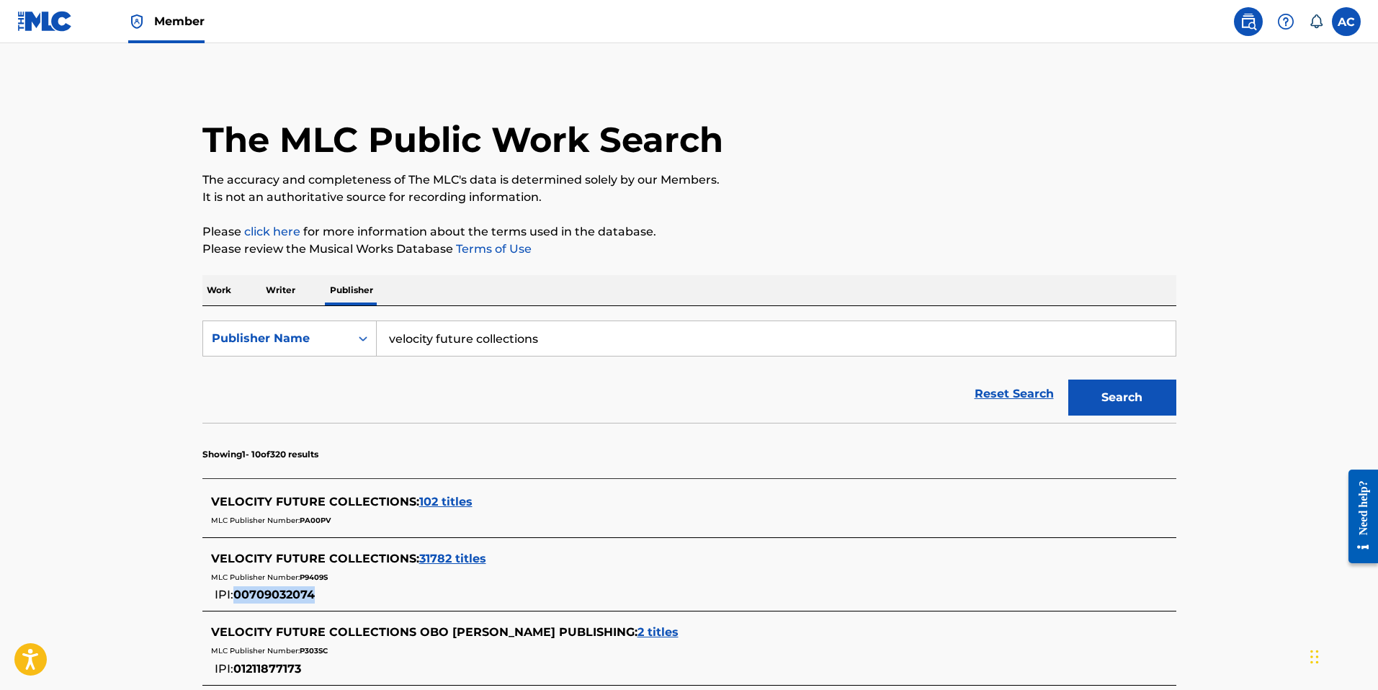
click at [165, 26] on span "Member" at bounding box center [179, 21] width 50 height 17
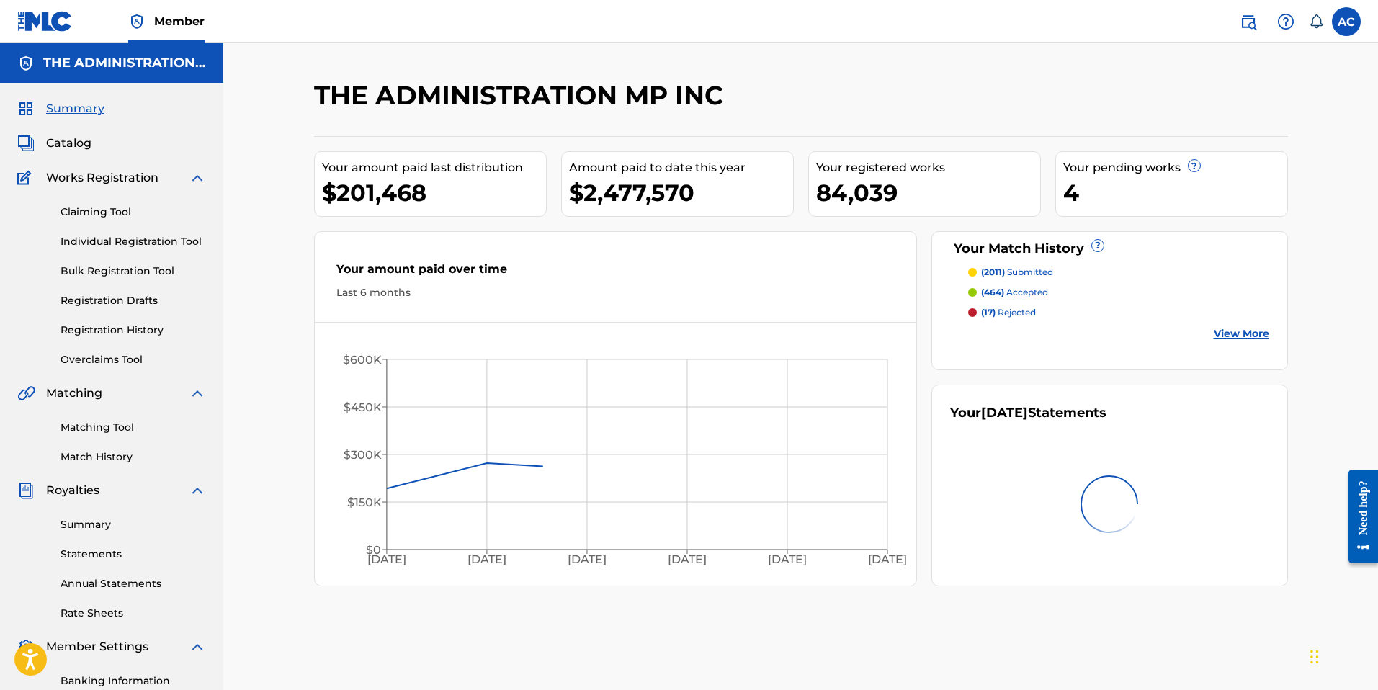
click at [105, 233] on div "Claiming Tool Individual Registration Tool Bulk Registration Tool Registration …" at bounding box center [111, 277] width 189 height 181
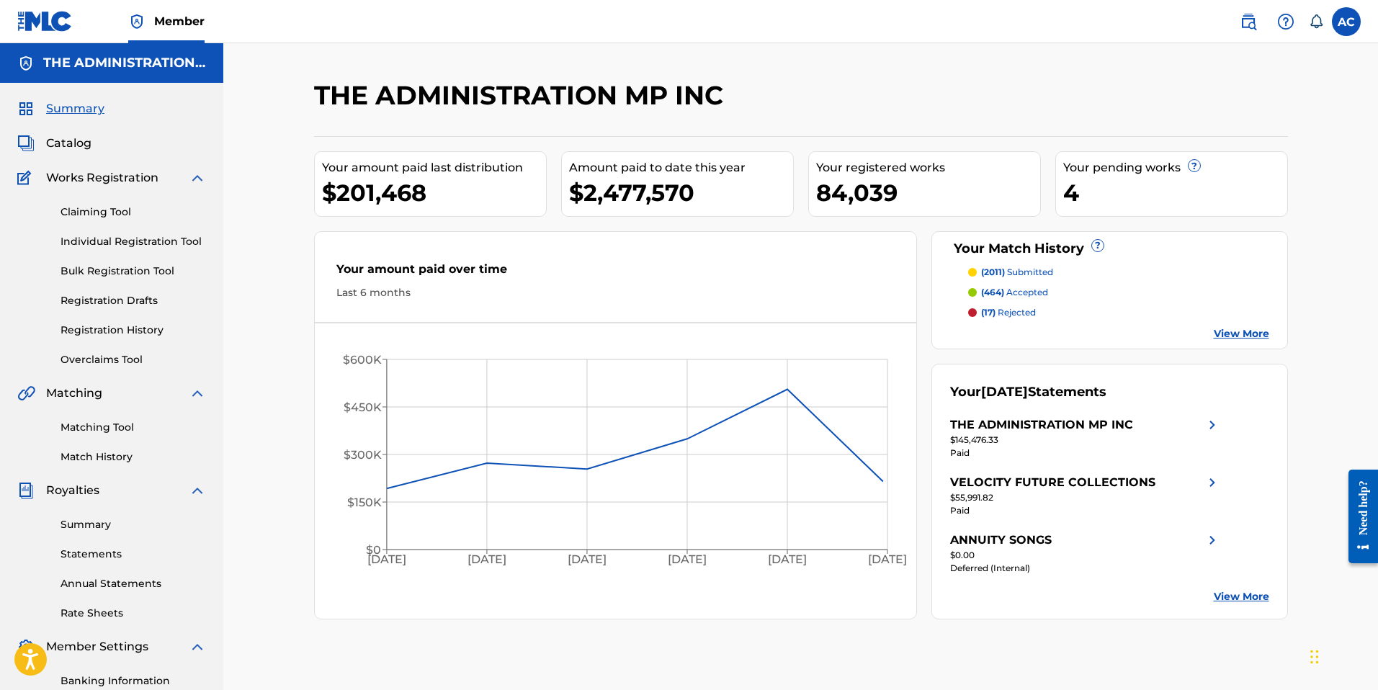
click at [53, 135] on span "Catalog" at bounding box center [68, 143] width 45 height 17
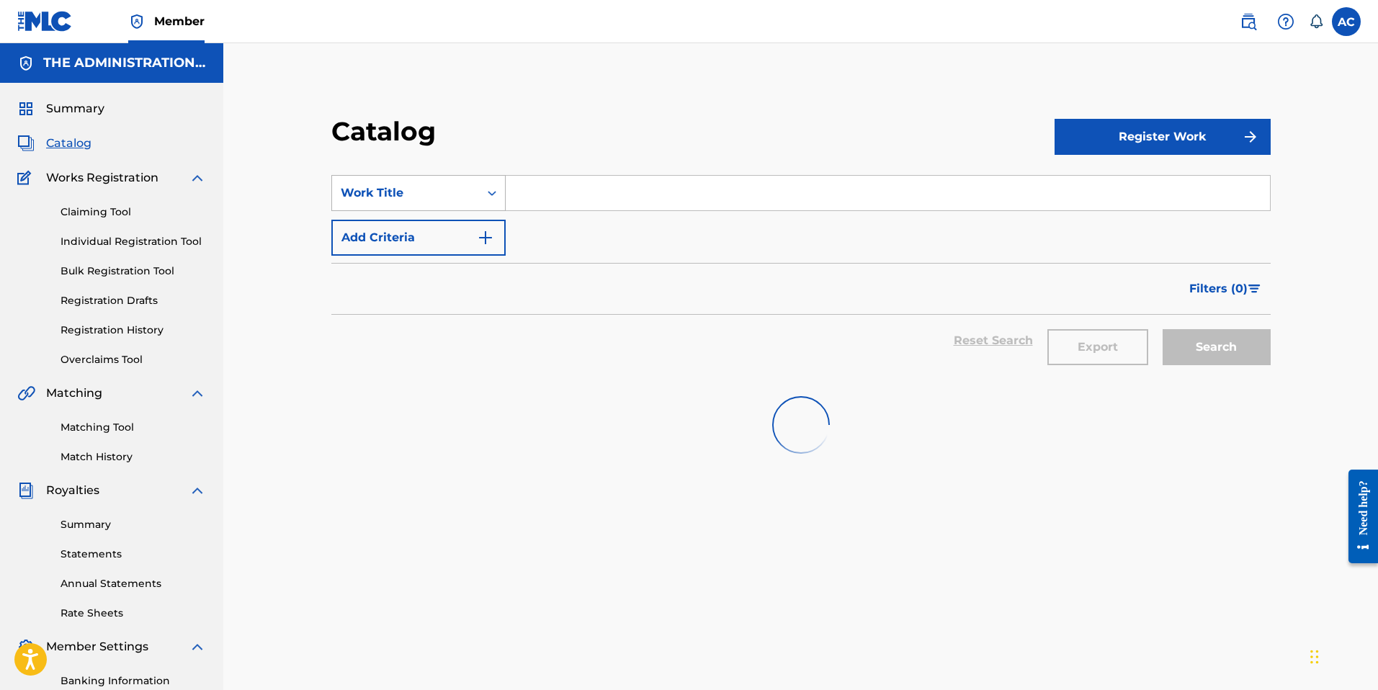
click at [449, 192] on div "Work Title" at bounding box center [406, 192] width 130 height 17
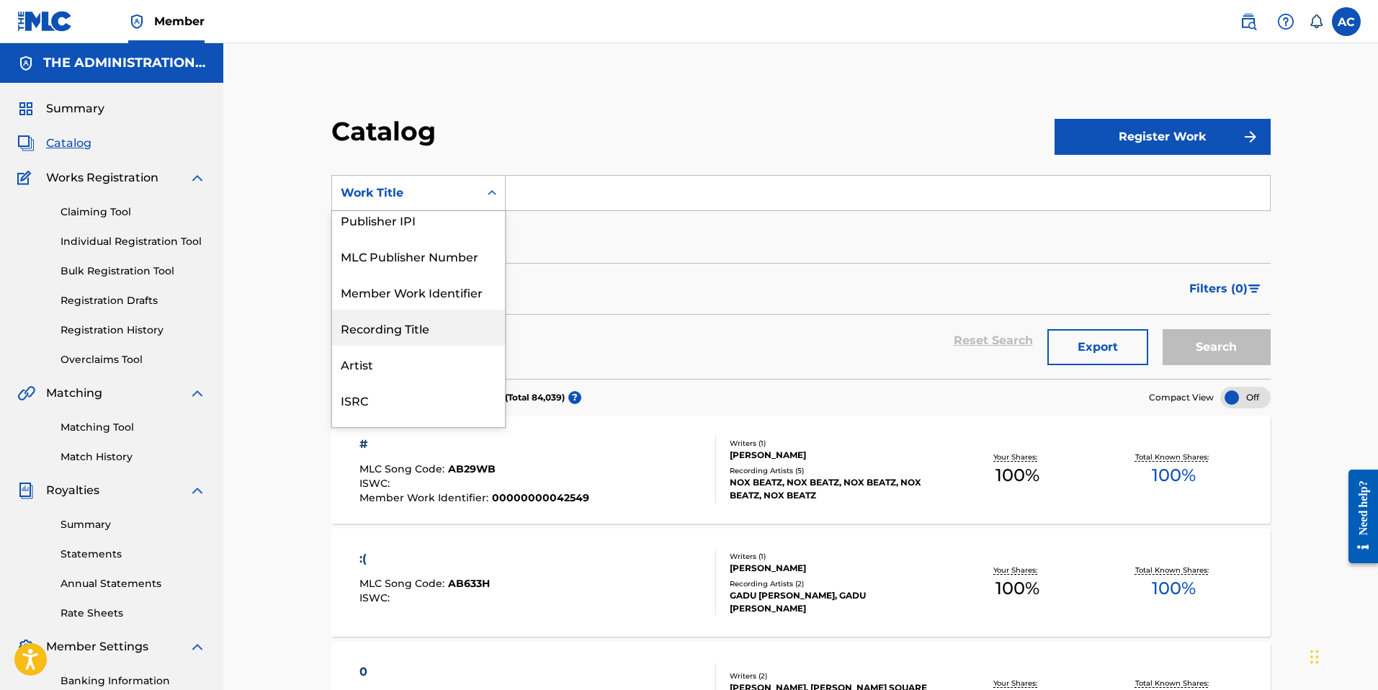
scroll to position [164, 0]
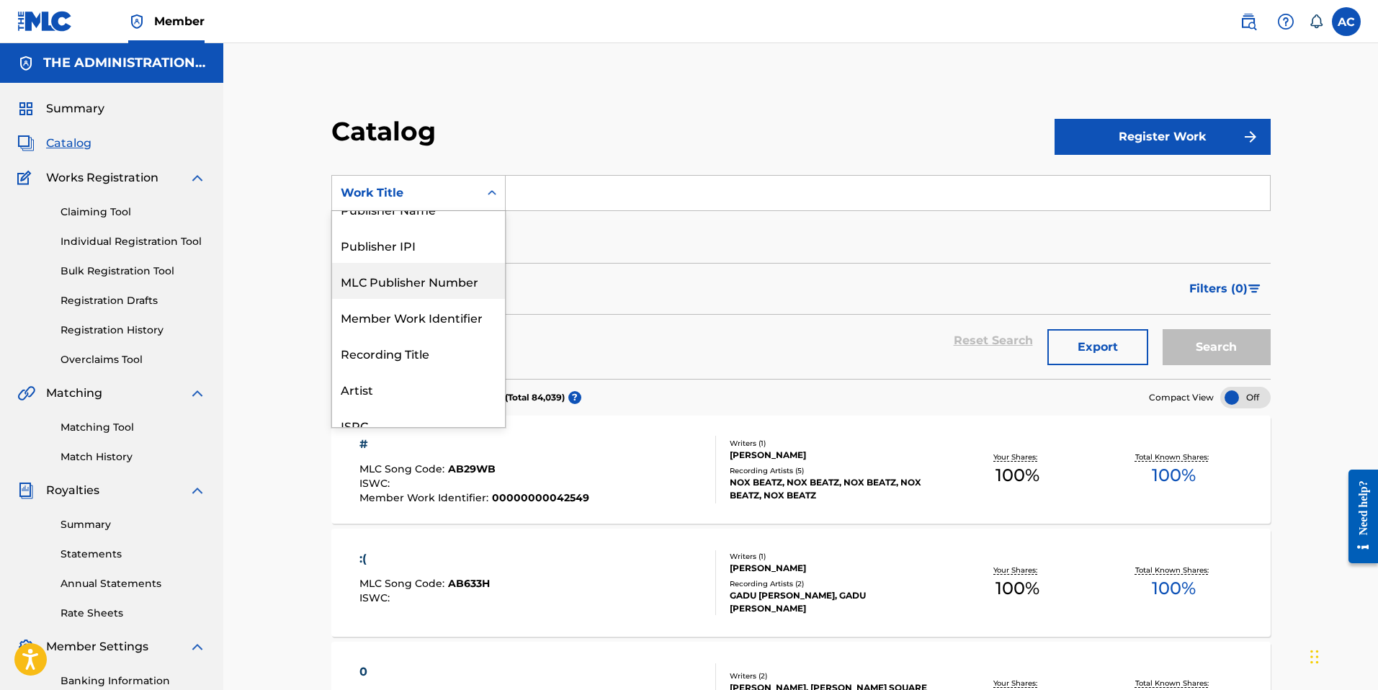
click at [416, 282] on div "MLC Publisher Number" at bounding box center [418, 281] width 173 height 36
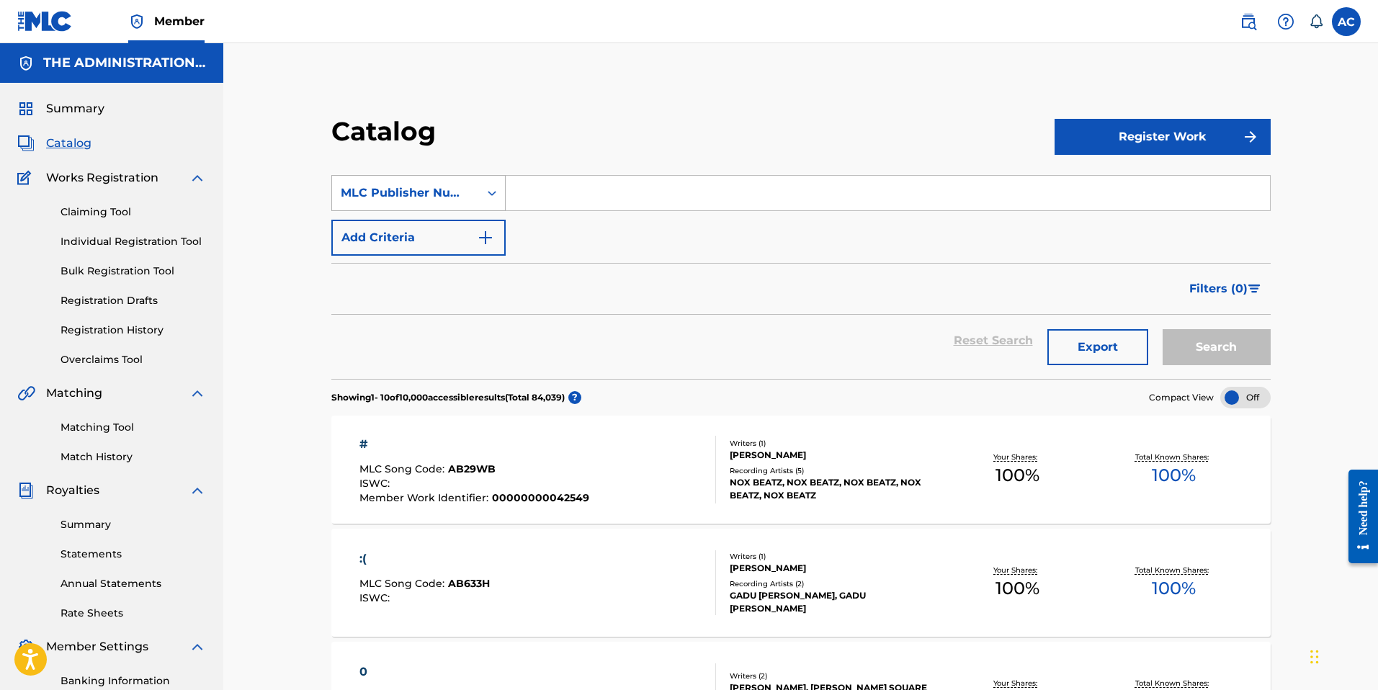
click at [422, 192] on div "MLC Publisher Number" at bounding box center [406, 192] width 130 height 17
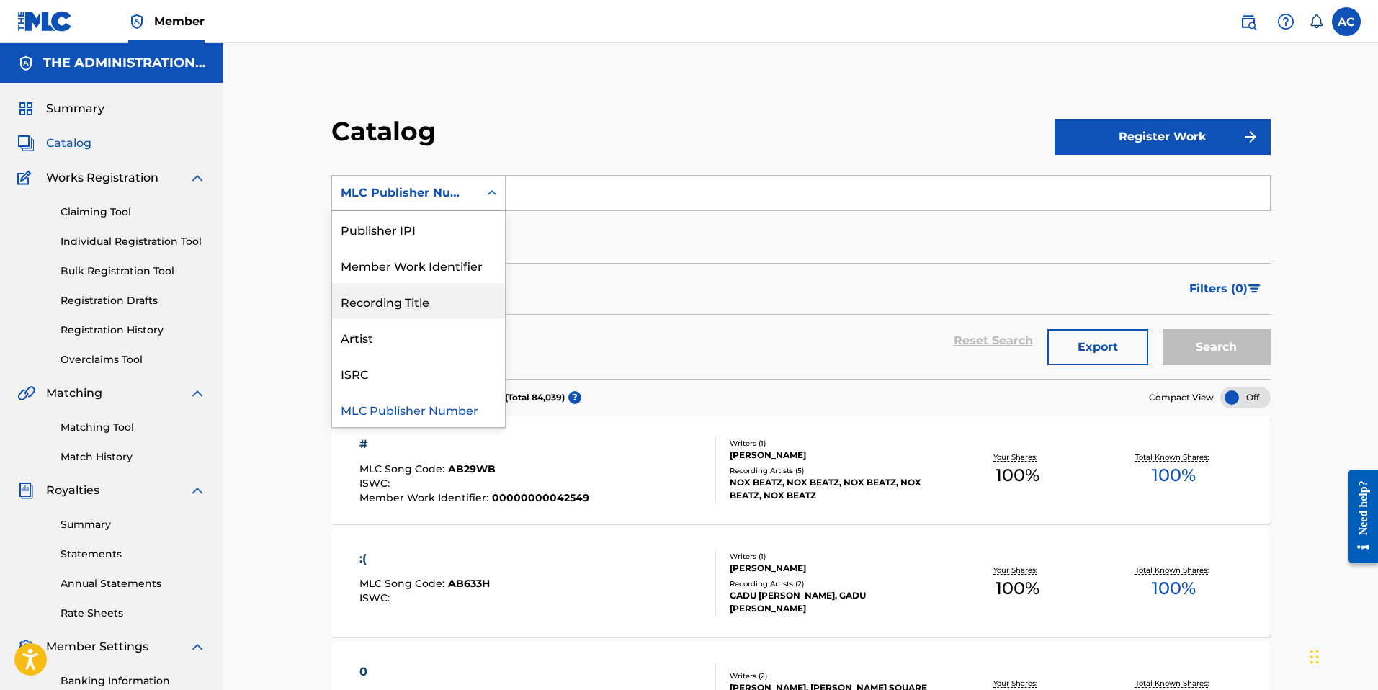
scroll to position [0, 0]
click at [425, 375] on div "MLC Song Code" at bounding box center [418, 373] width 173 height 36
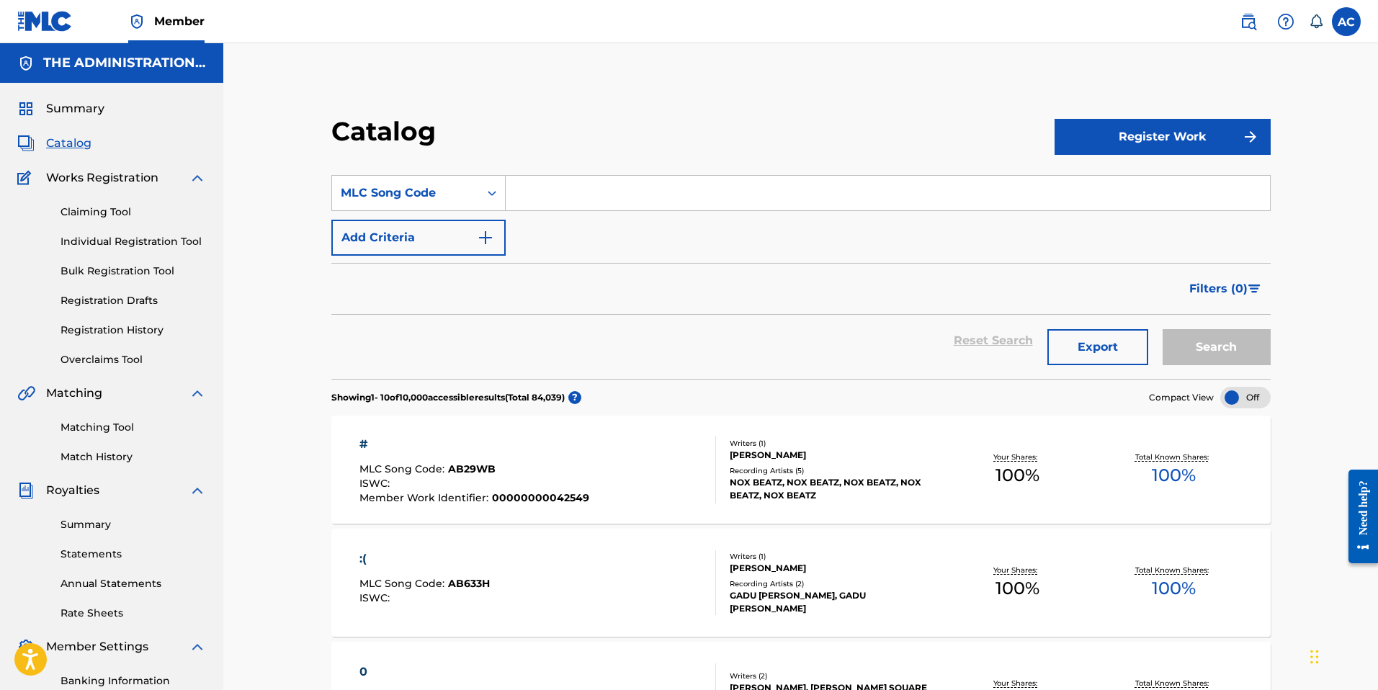
click at [560, 193] on input "Search Form" at bounding box center [888, 193] width 764 height 35
paste input "BVDB48"
type input "BVDB48"
click at [1218, 348] on button "Search" at bounding box center [1216, 347] width 108 height 36
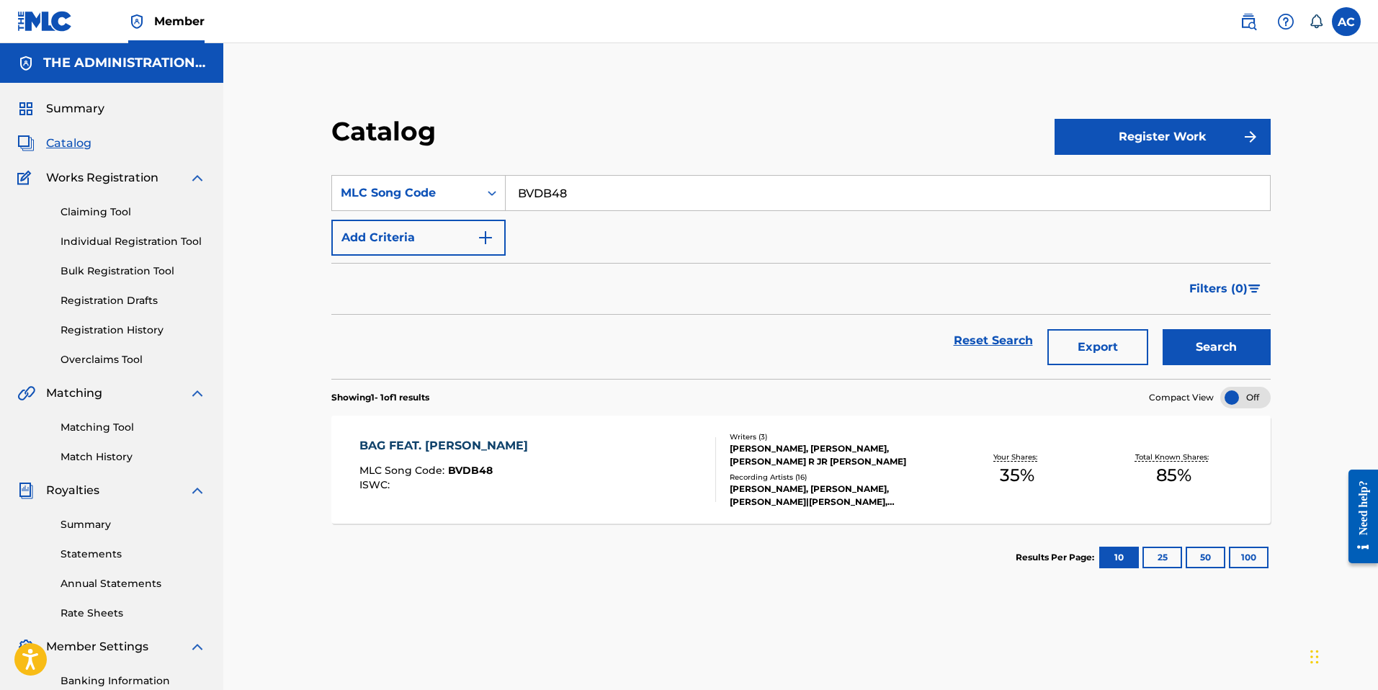
click at [536, 450] on div "BAG FEAT. [PERSON_NAME] MLC Song Code : BVDB48 ISWC :" at bounding box center [537, 469] width 357 height 65
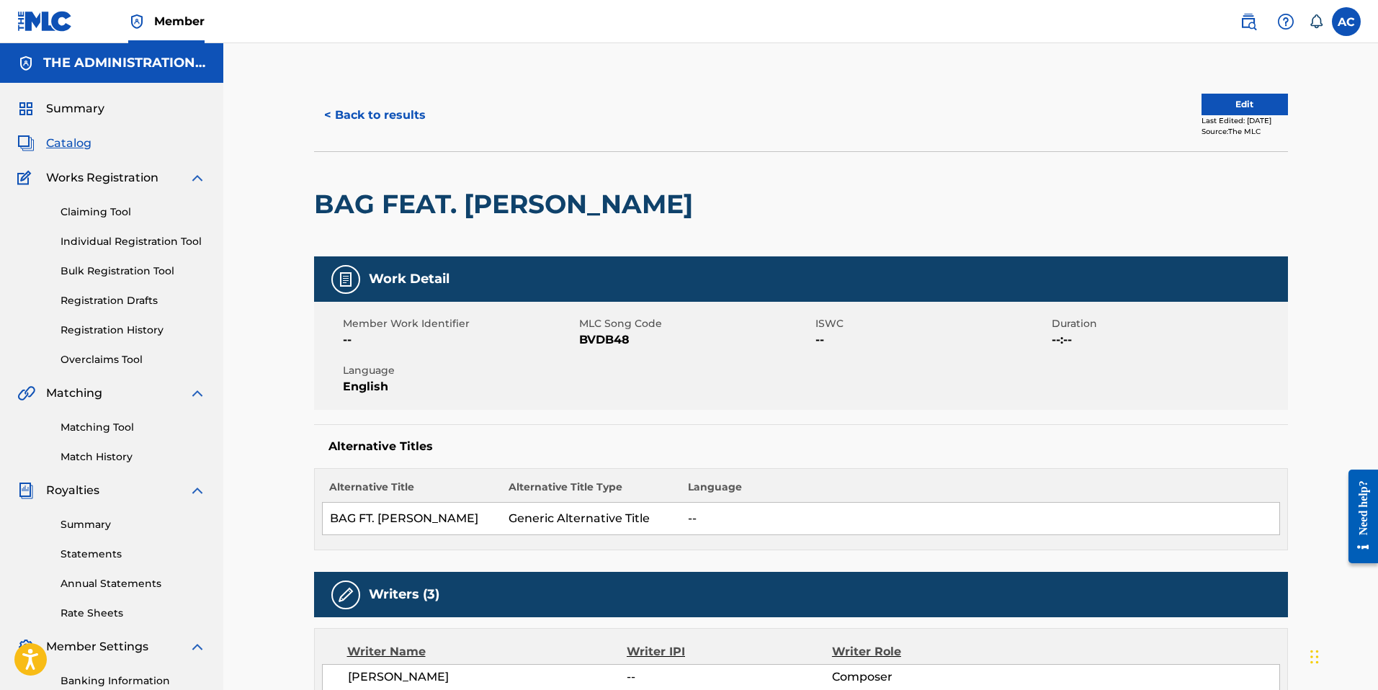
click at [337, 117] on button "< Back to results" at bounding box center [375, 115] width 122 height 36
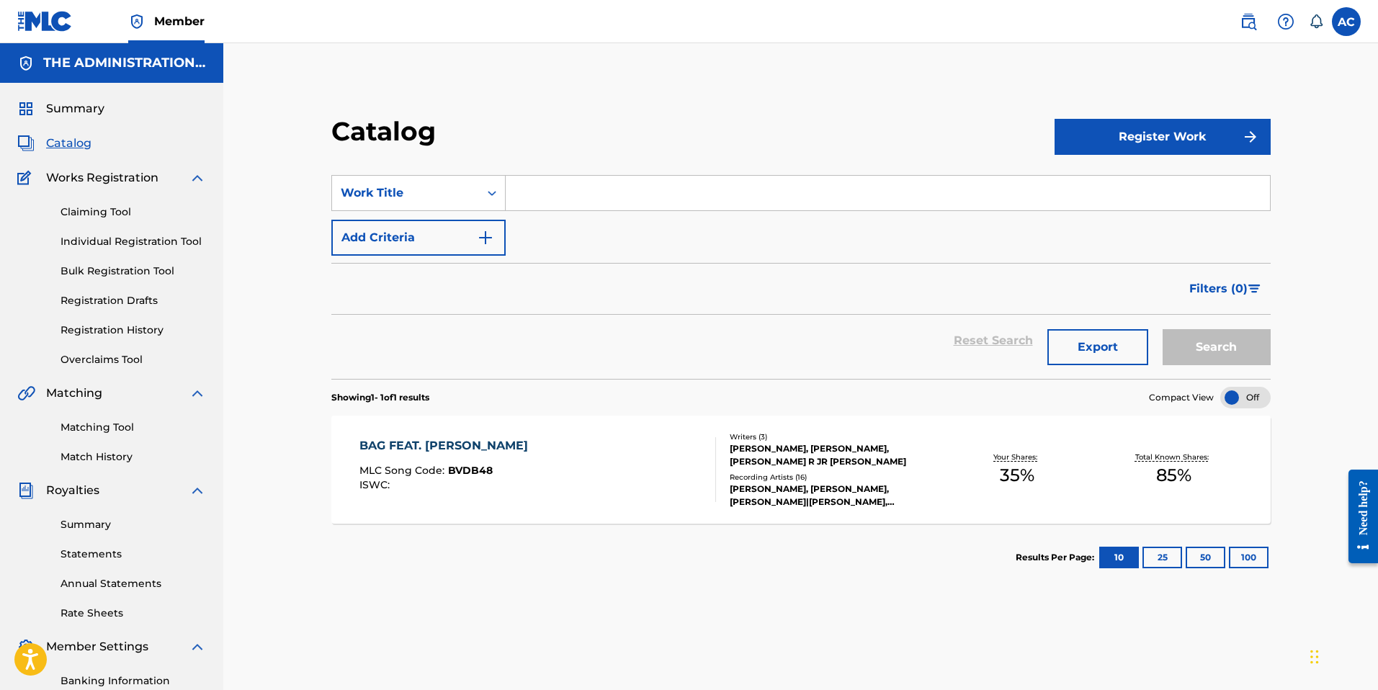
click at [518, 192] on input "Search Form" at bounding box center [888, 193] width 764 height 35
paste input "HQ3ZIY"
type input "HQ3ZIY"
click at [1208, 333] on button "Search" at bounding box center [1216, 347] width 108 height 36
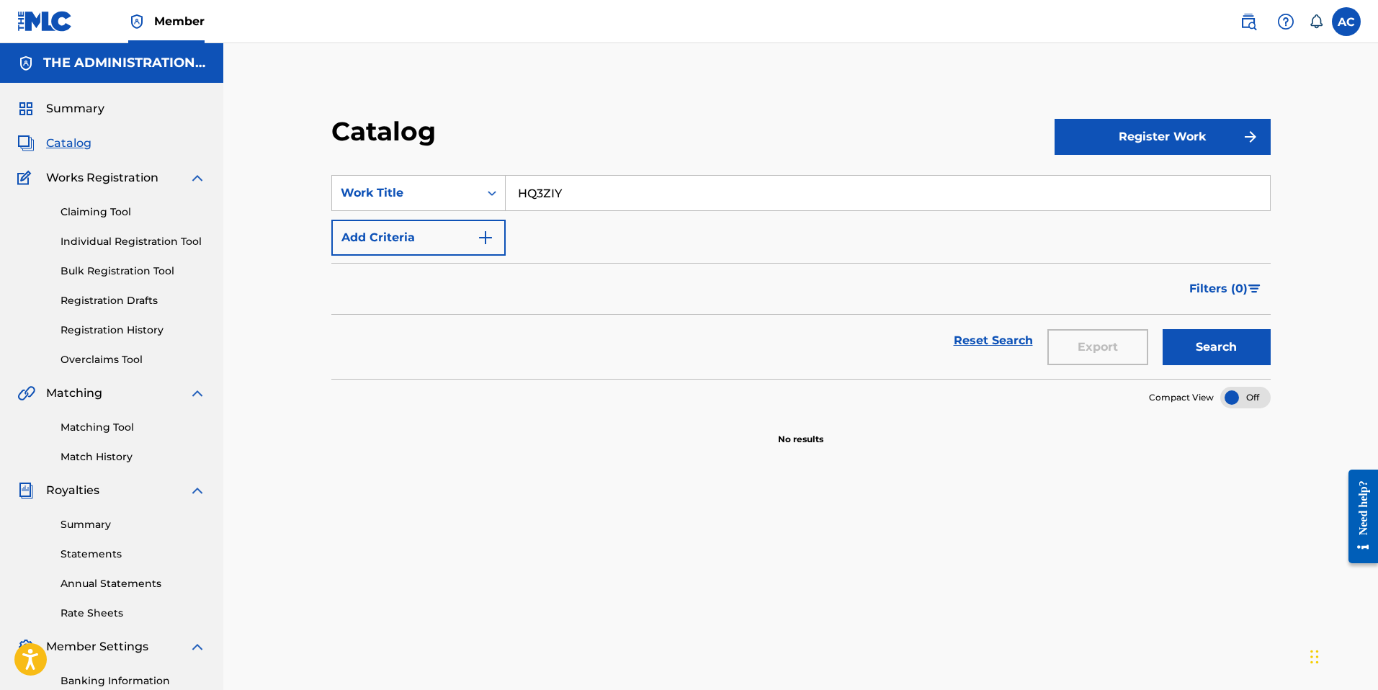
click at [94, 243] on link "Individual Registration Tool" at bounding box center [133, 241] width 145 height 15
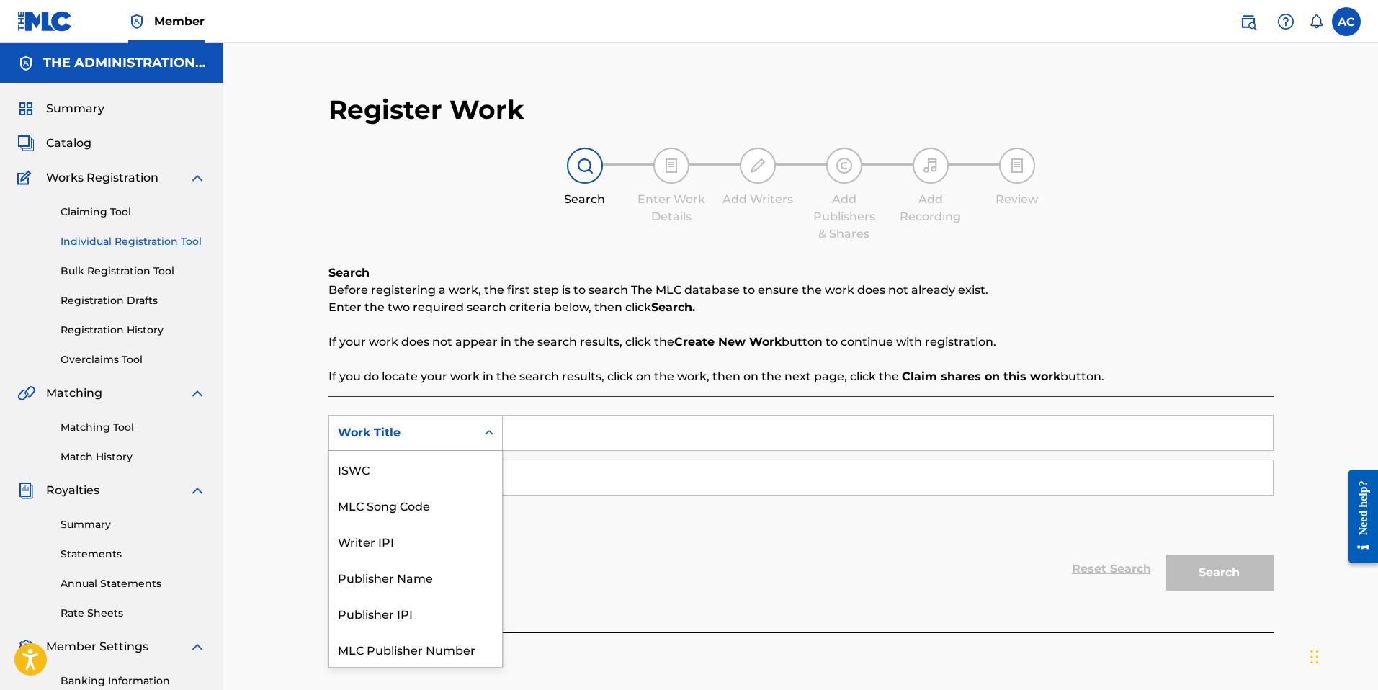
click at [448, 434] on div "Work Title" at bounding box center [403, 432] width 130 height 17
click at [440, 475] on div "MLC Song Code" at bounding box center [415, 469] width 173 height 36
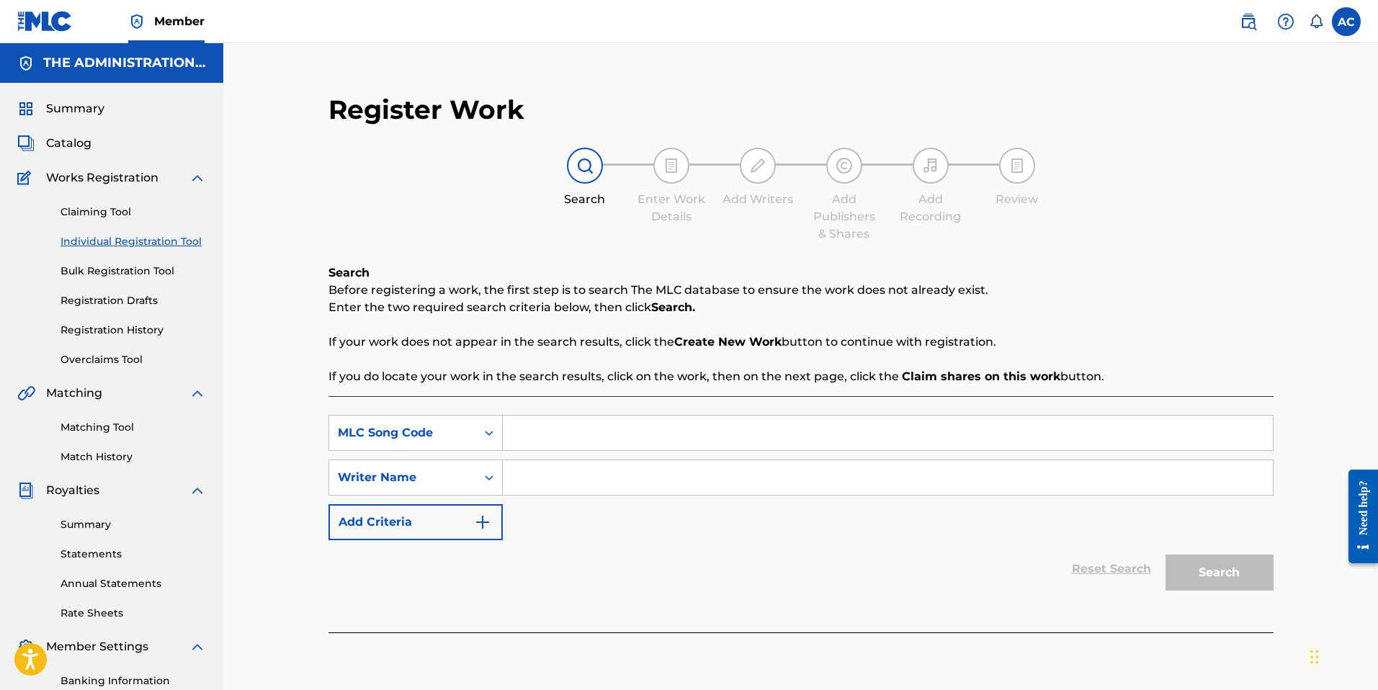
click at [523, 439] on input "Search Form" at bounding box center [888, 433] width 770 height 35
paste input "HQ3ZIY"
type input "HQ3ZIY"
click at [530, 480] on input "Search Form" at bounding box center [888, 477] width 770 height 35
type input "[PERSON_NAME]"
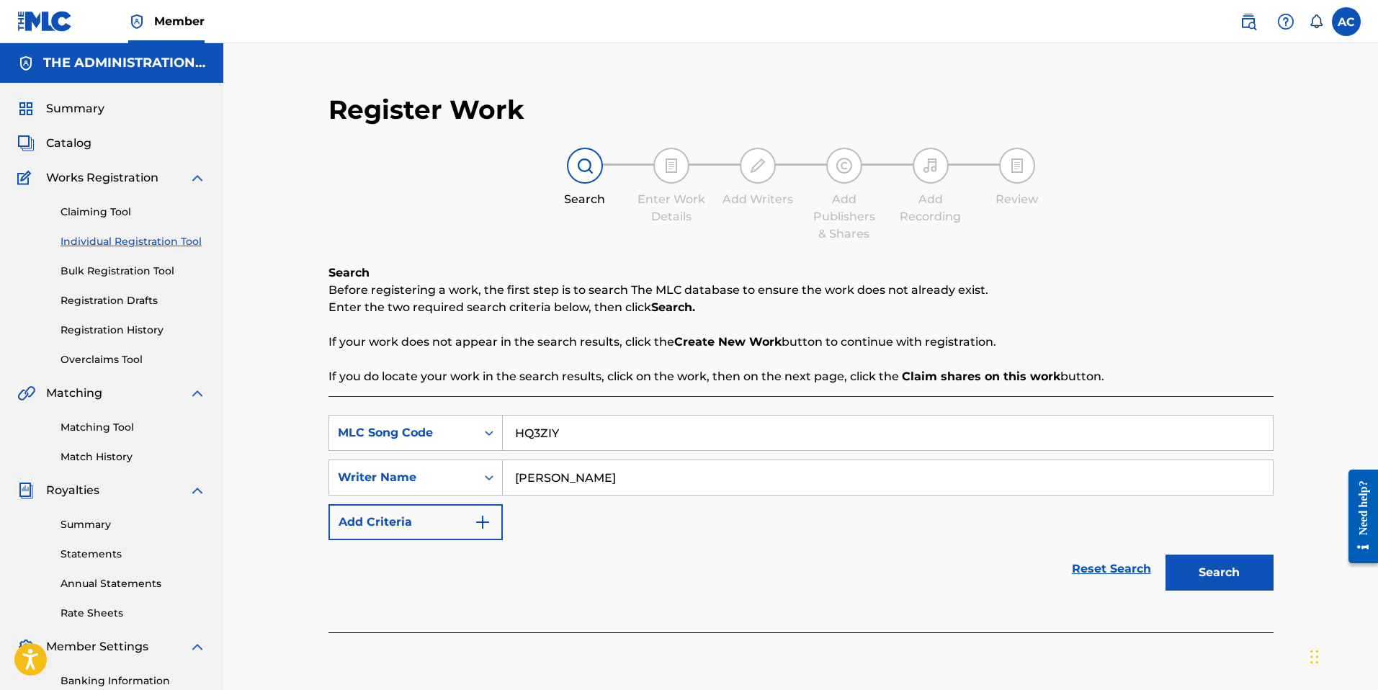
click at [1165, 555] on button "Search" at bounding box center [1219, 573] width 108 height 36
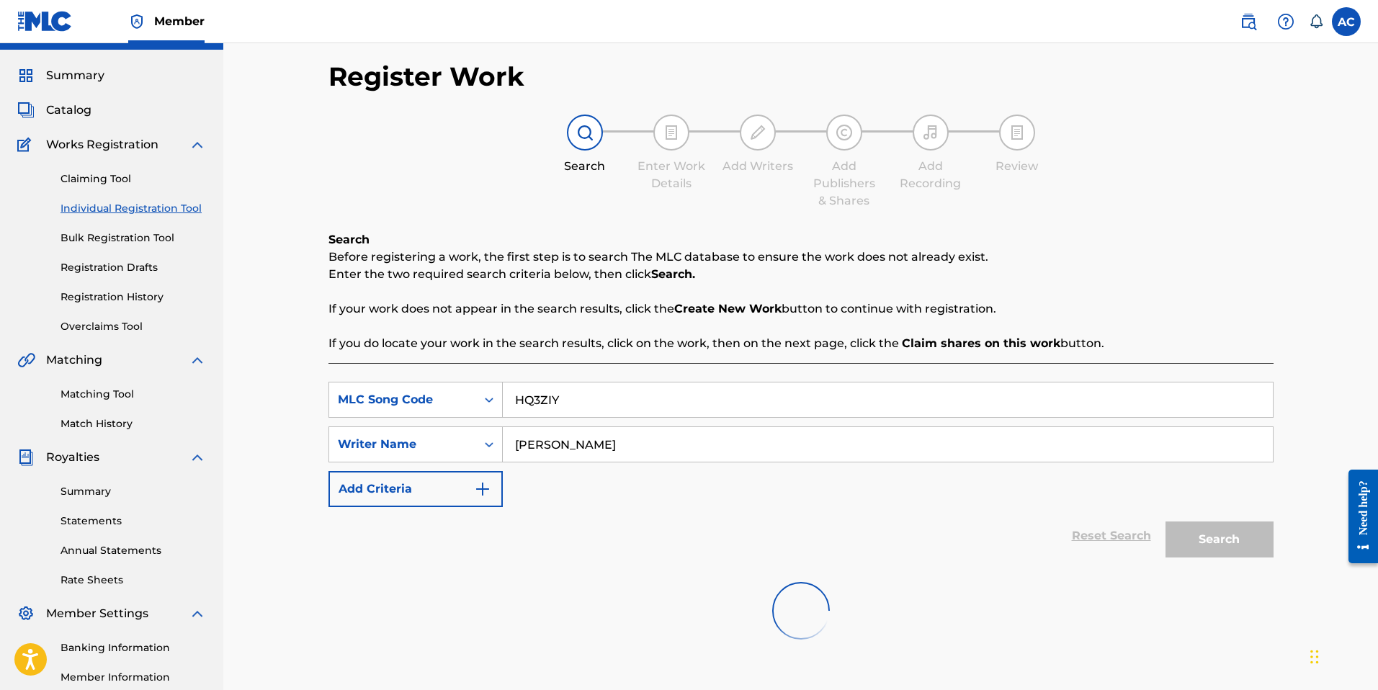
scroll to position [203, 0]
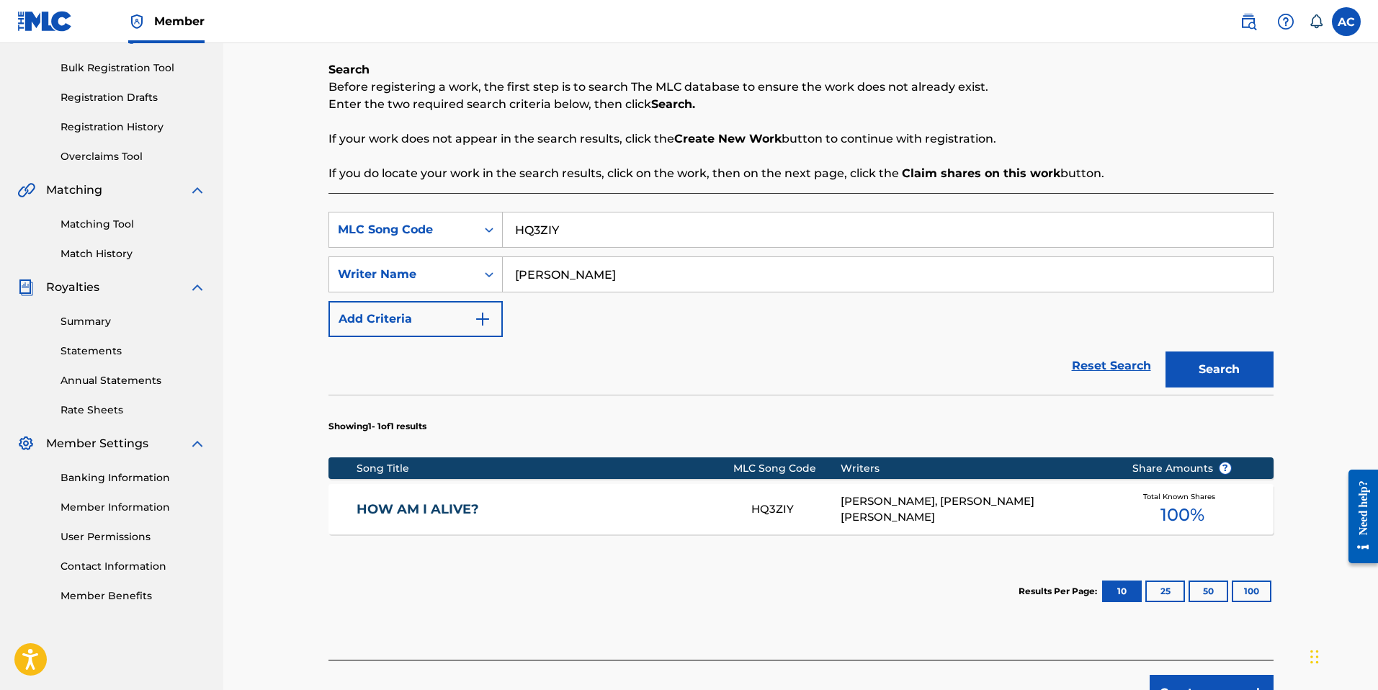
click at [647, 527] on div "HOW AM I ALIVE? HQ3ZIY [PERSON_NAME], [PERSON_NAME] [PERSON_NAME] Total Known S…" at bounding box center [800, 509] width 945 height 50
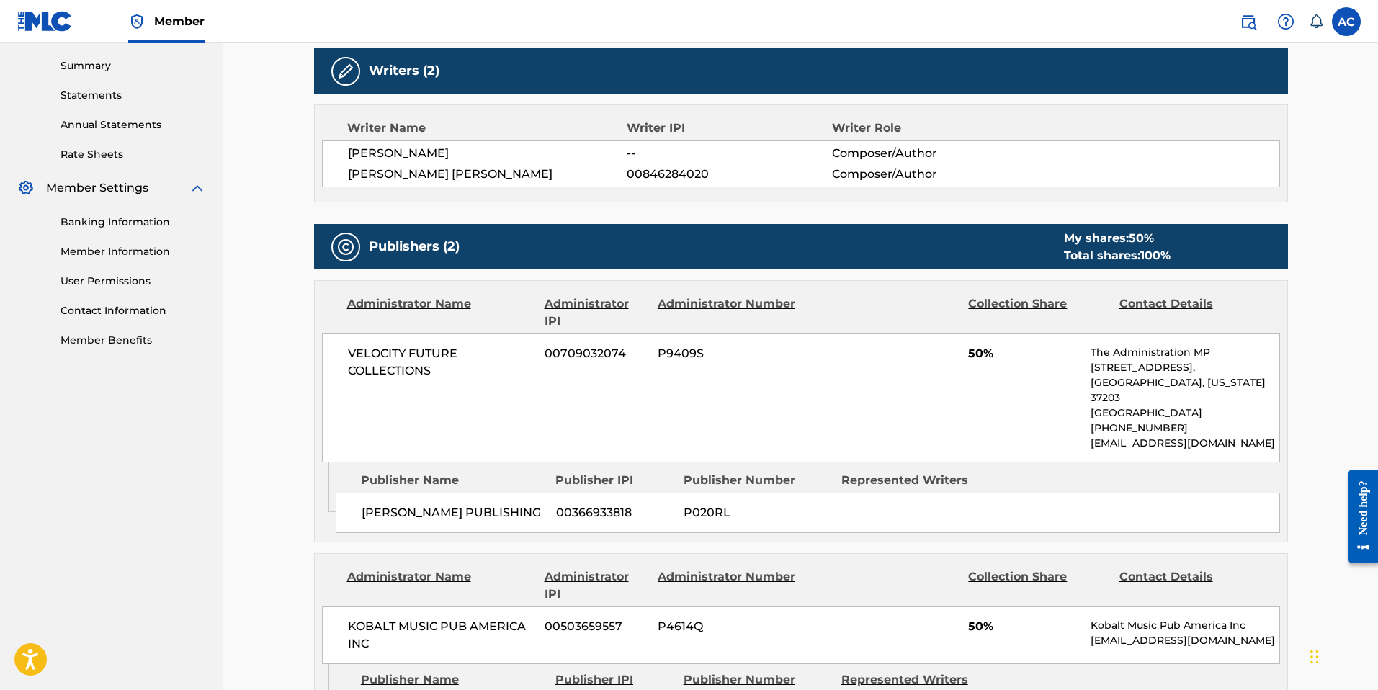
scroll to position [460, 0]
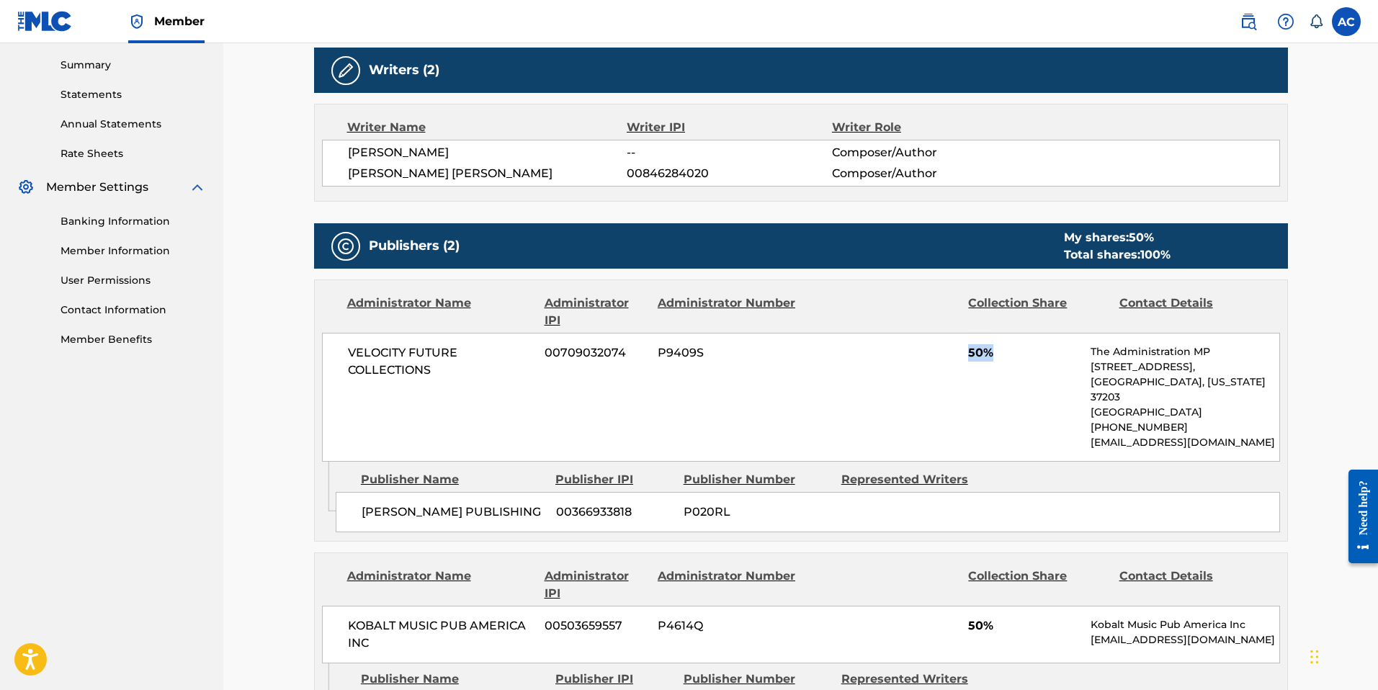
drag, startPoint x: 971, startPoint y: 358, endPoint x: 1020, endPoint y: 354, distance: 49.1
click at [1020, 354] on span "50%" at bounding box center [1024, 352] width 112 height 17
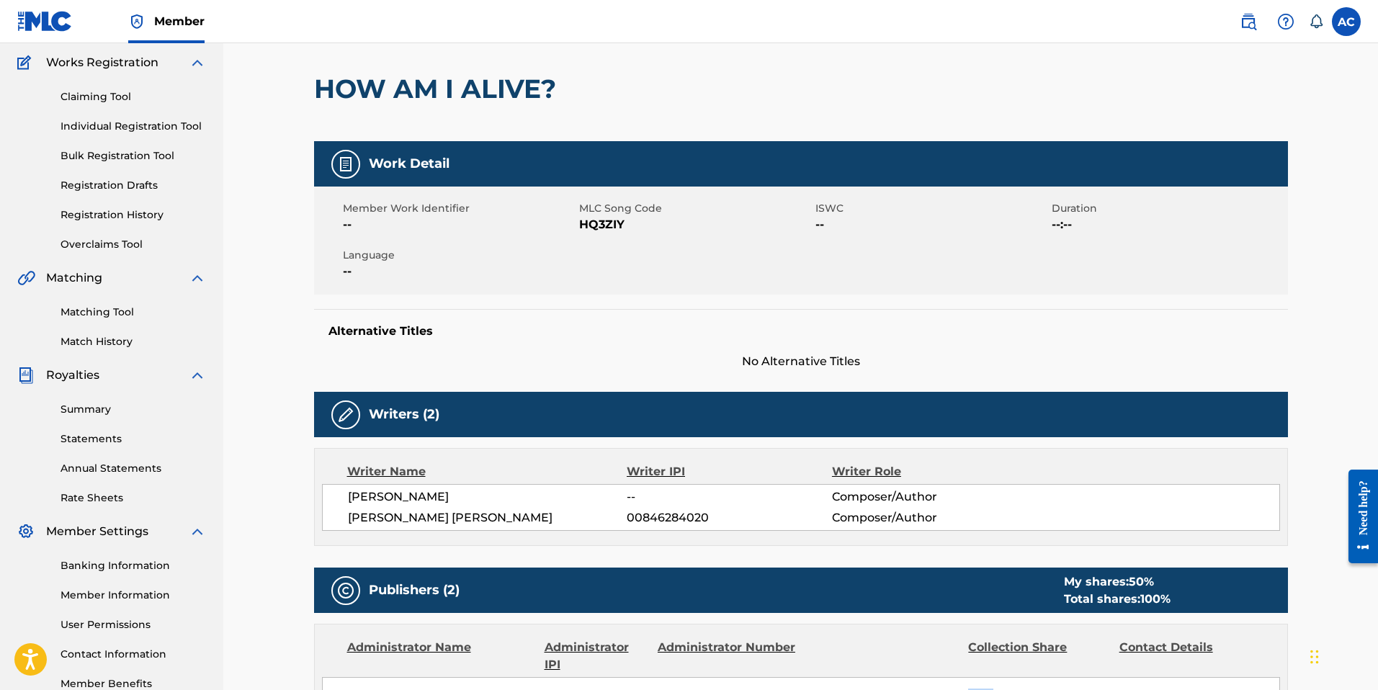
scroll to position [0, 0]
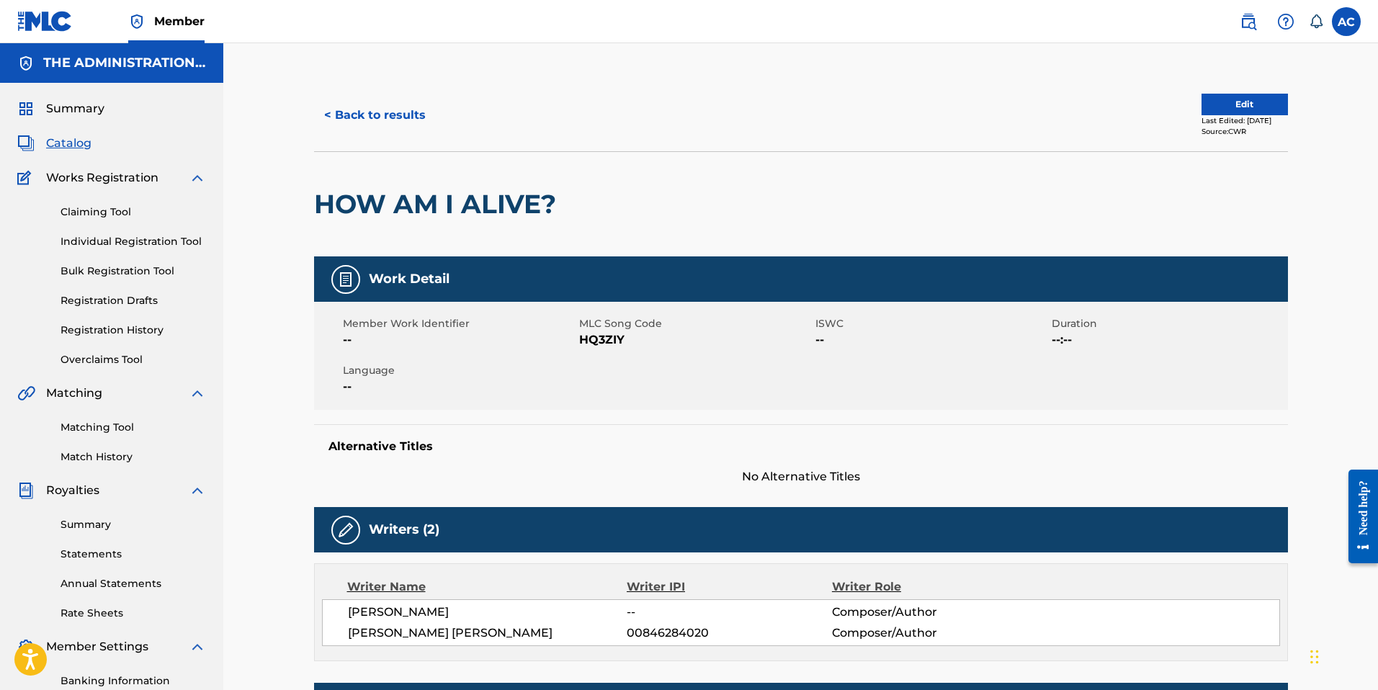
click at [591, 343] on span "HQ3ZIY" at bounding box center [695, 339] width 233 height 17
click at [592, 344] on span "HQ3ZIY" at bounding box center [695, 339] width 233 height 17
click at [601, 340] on span "HQ3ZIY" at bounding box center [695, 339] width 233 height 17
copy span "HQ3ZIY"
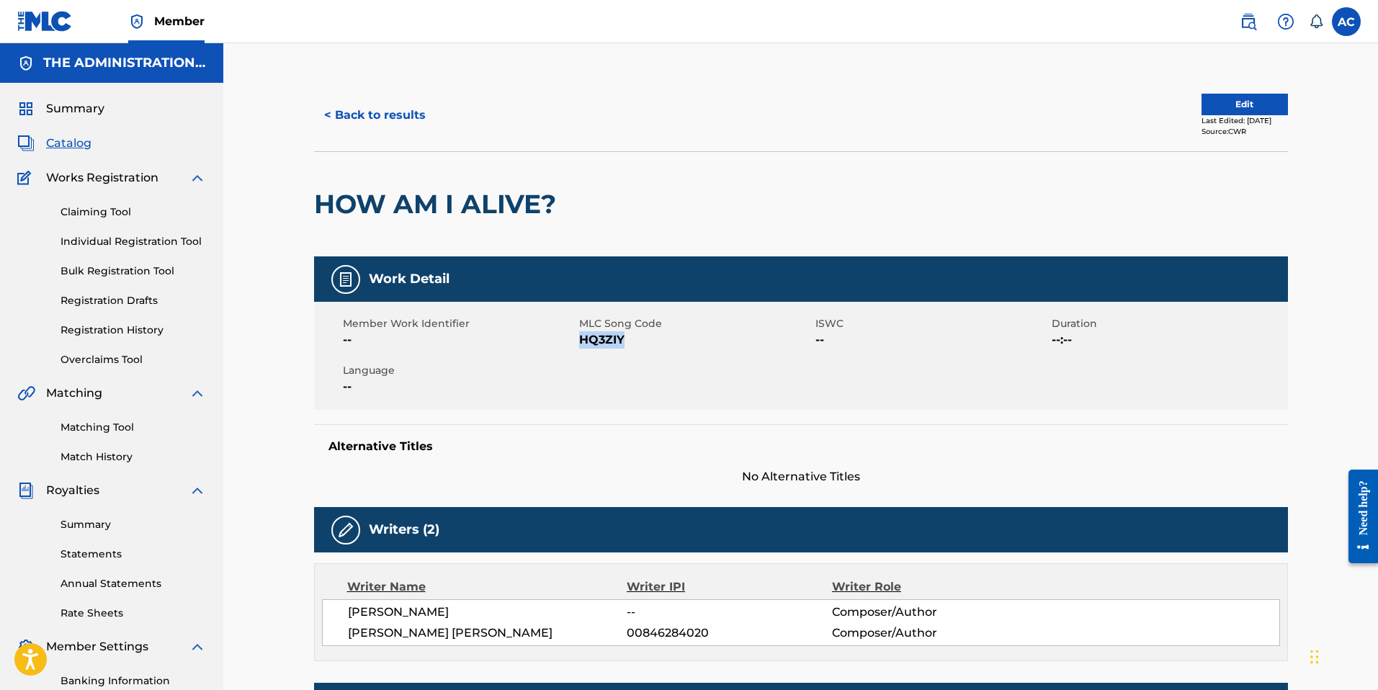
click at [81, 142] on span "Catalog" at bounding box center [68, 143] width 45 height 17
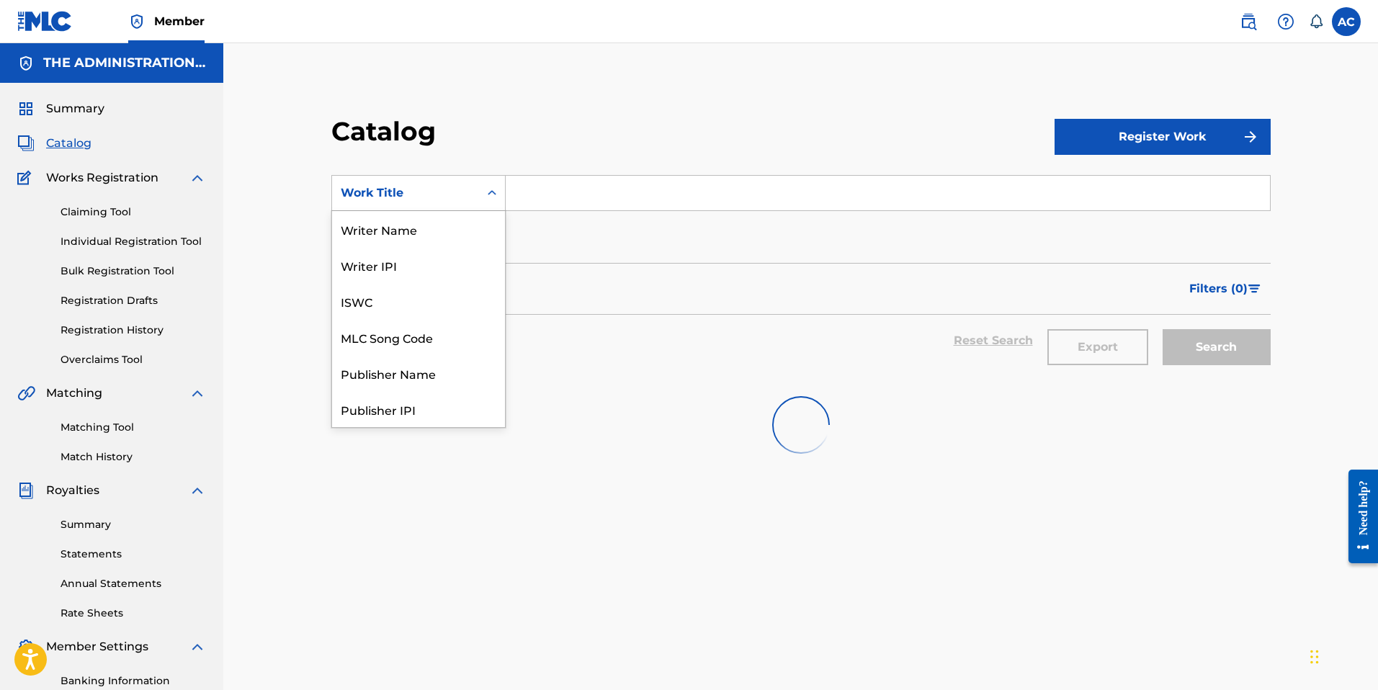
click at [448, 202] on div "Work Title" at bounding box center [405, 192] width 147 height 27
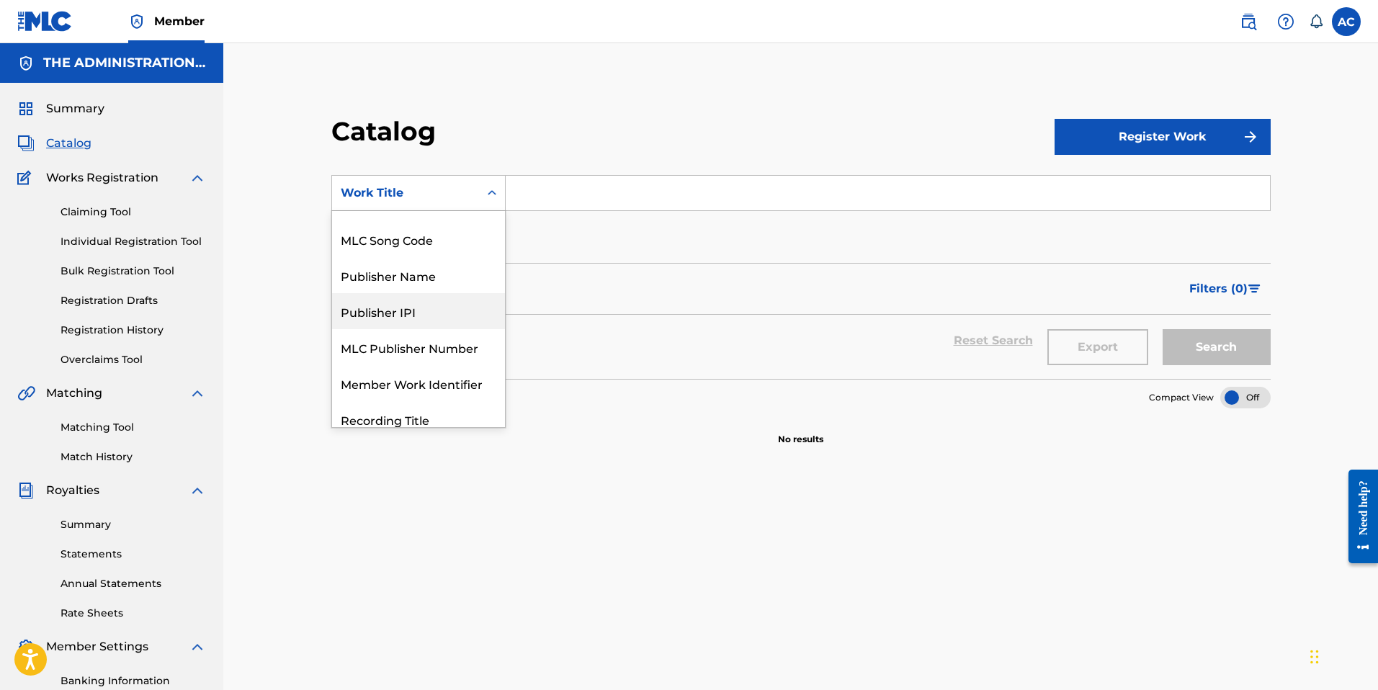
scroll to position [94, 0]
click at [416, 253] on div "MLC Song Code" at bounding box center [418, 243] width 173 height 36
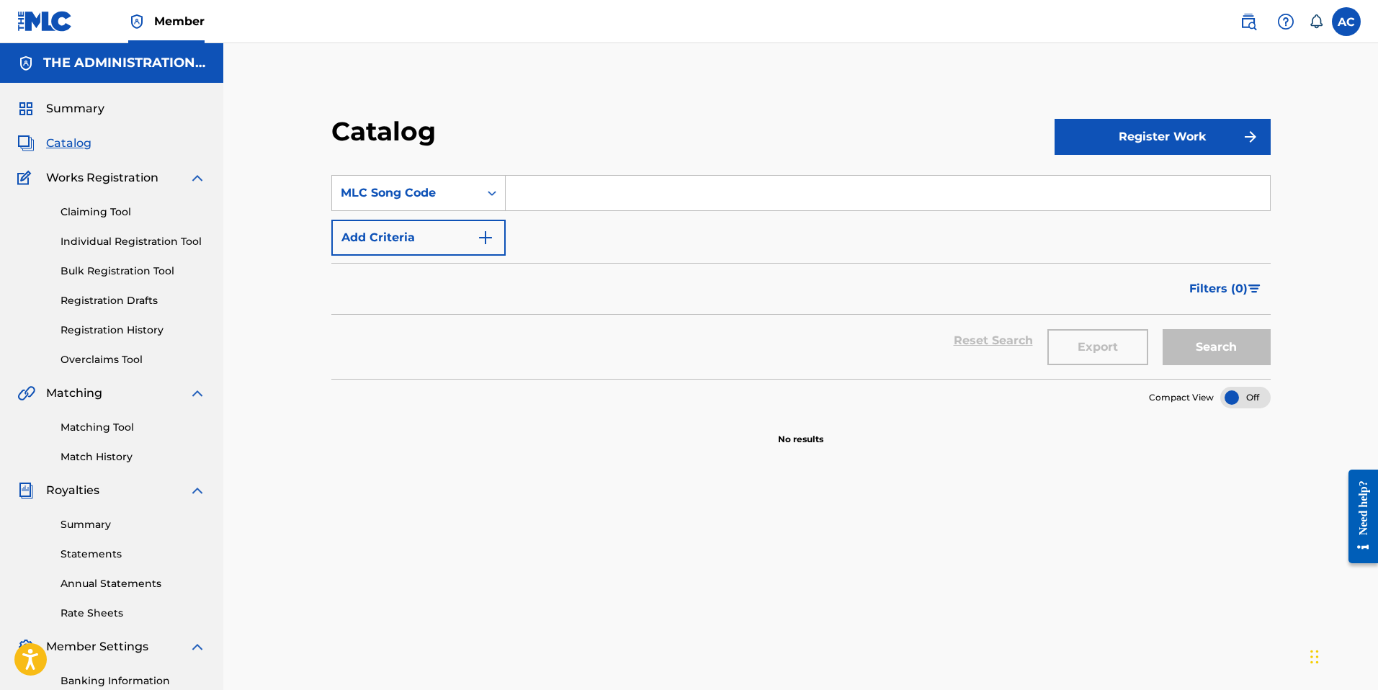
drag, startPoint x: 532, startPoint y: 193, endPoint x: 547, endPoint y: 198, distance: 15.9
click at [532, 194] on input "Search Form" at bounding box center [888, 193] width 764 height 35
paste input "HQ3ZIY"
type input "HQ3ZIY"
click at [1240, 354] on button "Search" at bounding box center [1216, 347] width 108 height 36
